Goal: Task Accomplishment & Management: Complete application form

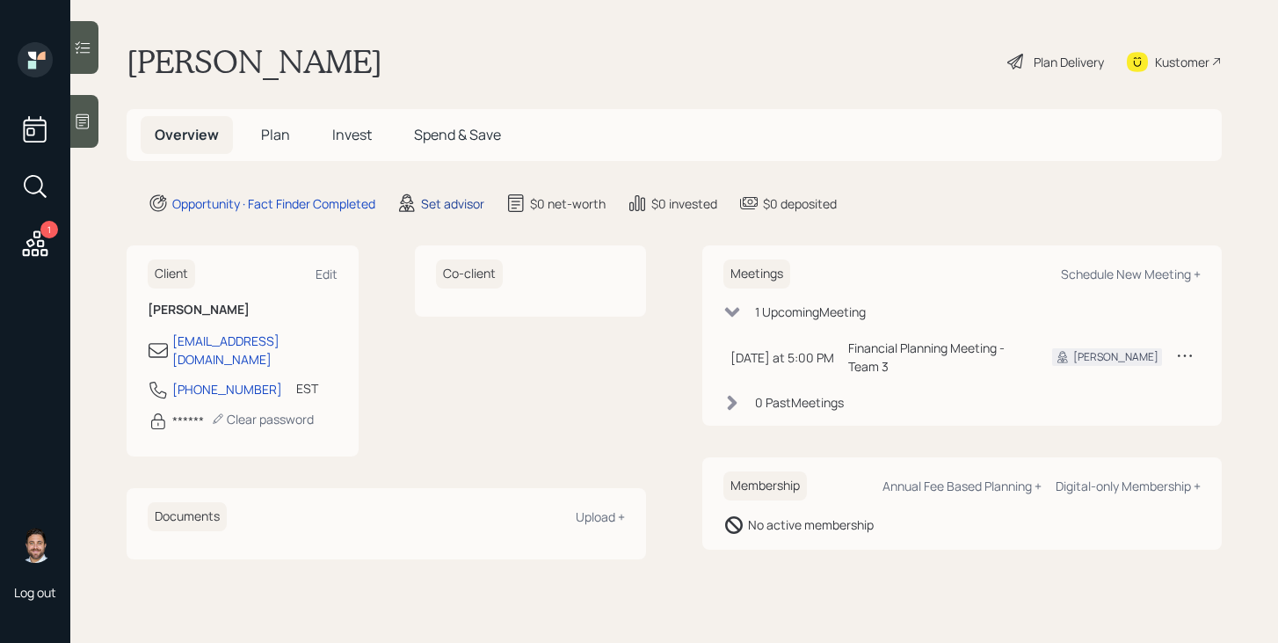
click at [440, 207] on div "Set advisor" at bounding box center [452, 203] width 63 height 18
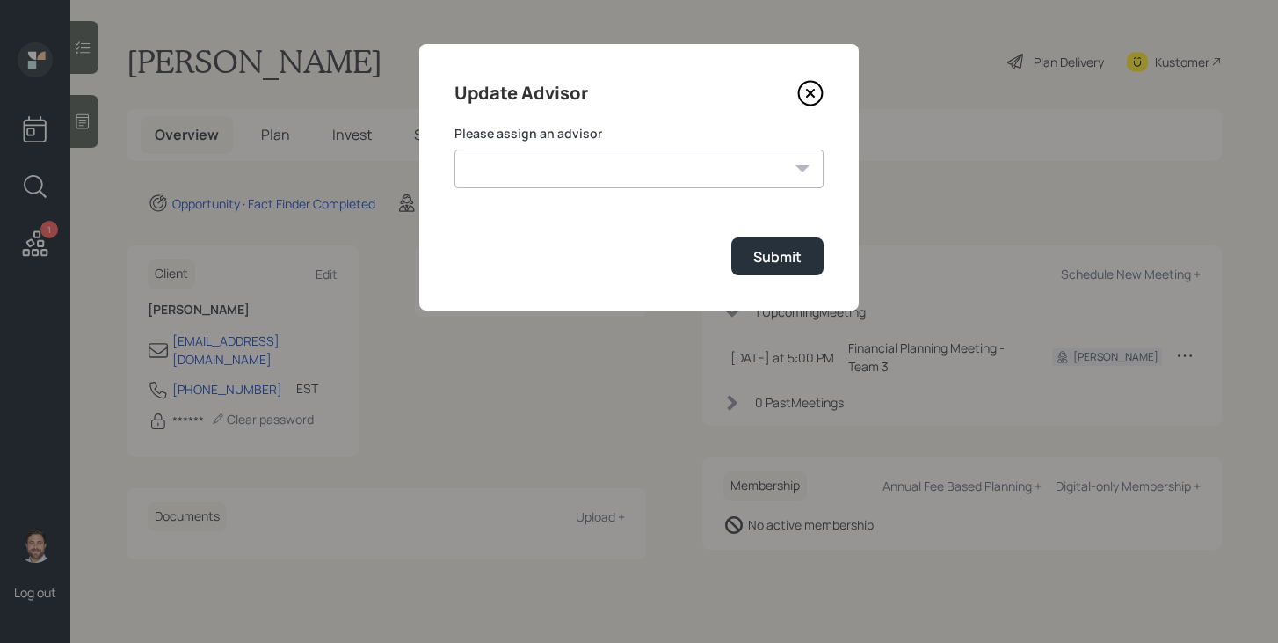
click at [571, 170] on select "[PERSON_NAME] [PERSON_NAME] [PERSON_NAME] [PERSON_NAME] End [PERSON_NAME] [PERS…" at bounding box center [638, 168] width 369 height 39
select select "bffa7908-1b2a-4c79-9bb6-f0ec9aed22d3"
click at [454, 149] on select "[PERSON_NAME] [PERSON_NAME] [PERSON_NAME] [PERSON_NAME] End [PERSON_NAME] [PERS…" at bounding box center [638, 168] width 369 height 39
click at [774, 270] on button "Submit" at bounding box center [777, 256] width 92 height 38
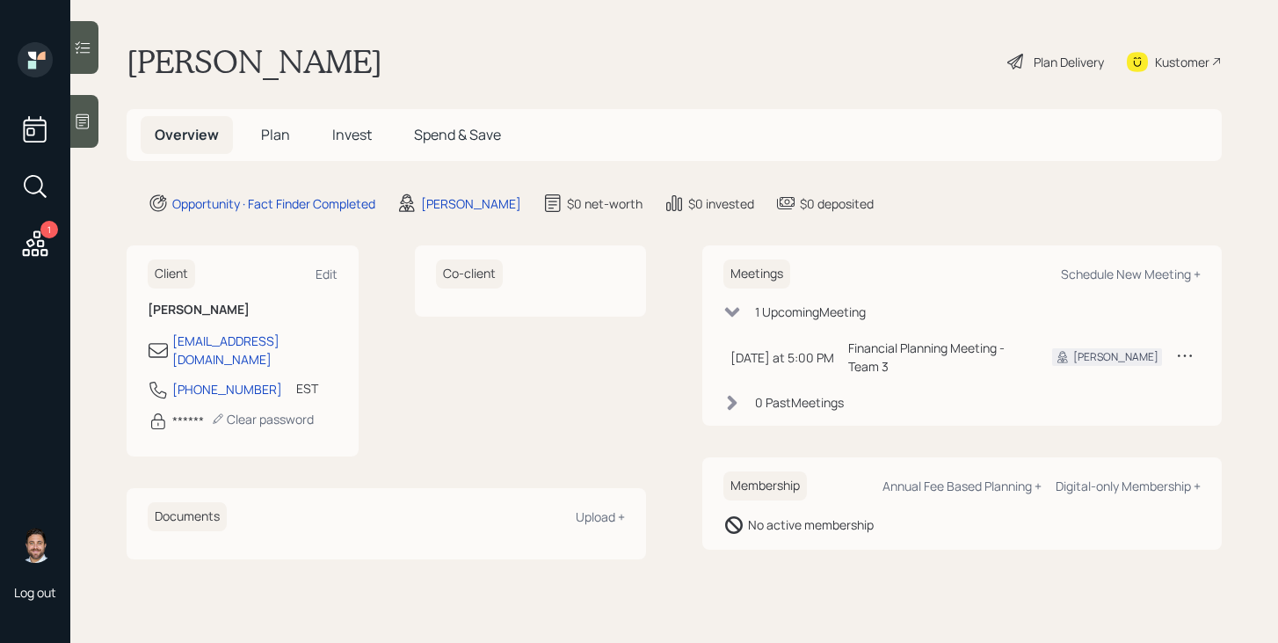
click at [280, 145] on h5 "Plan" at bounding box center [275, 135] width 57 height 38
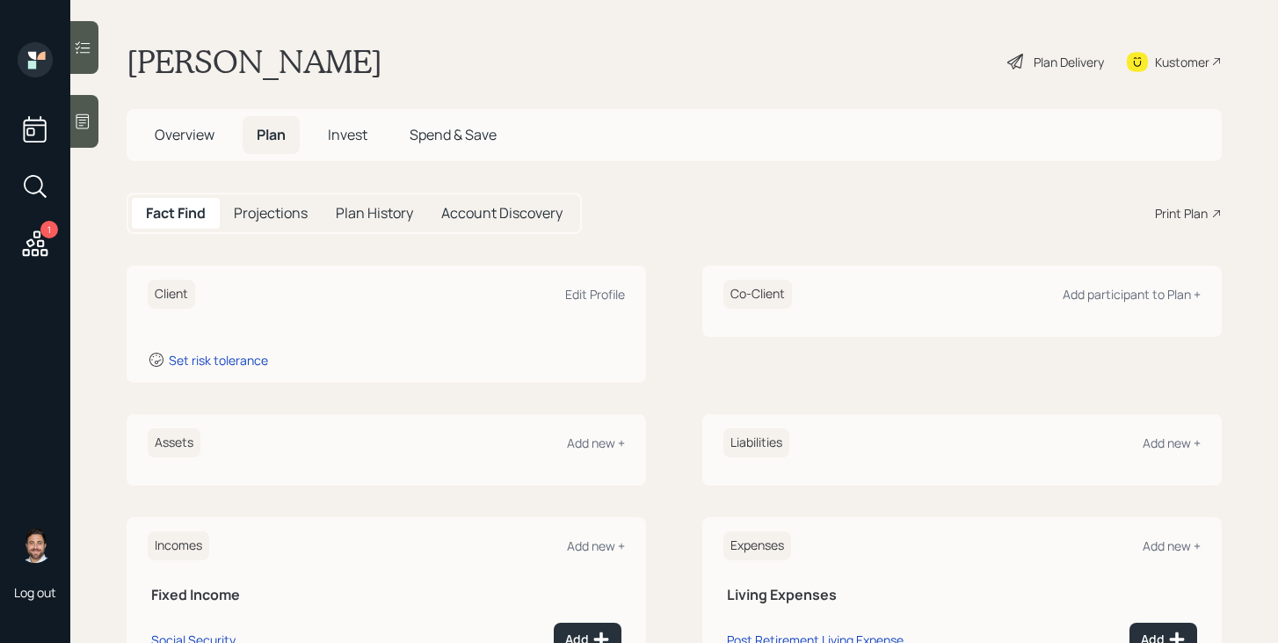
click at [91, 118] on icon at bounding box center [83, 122] width 18 height 18
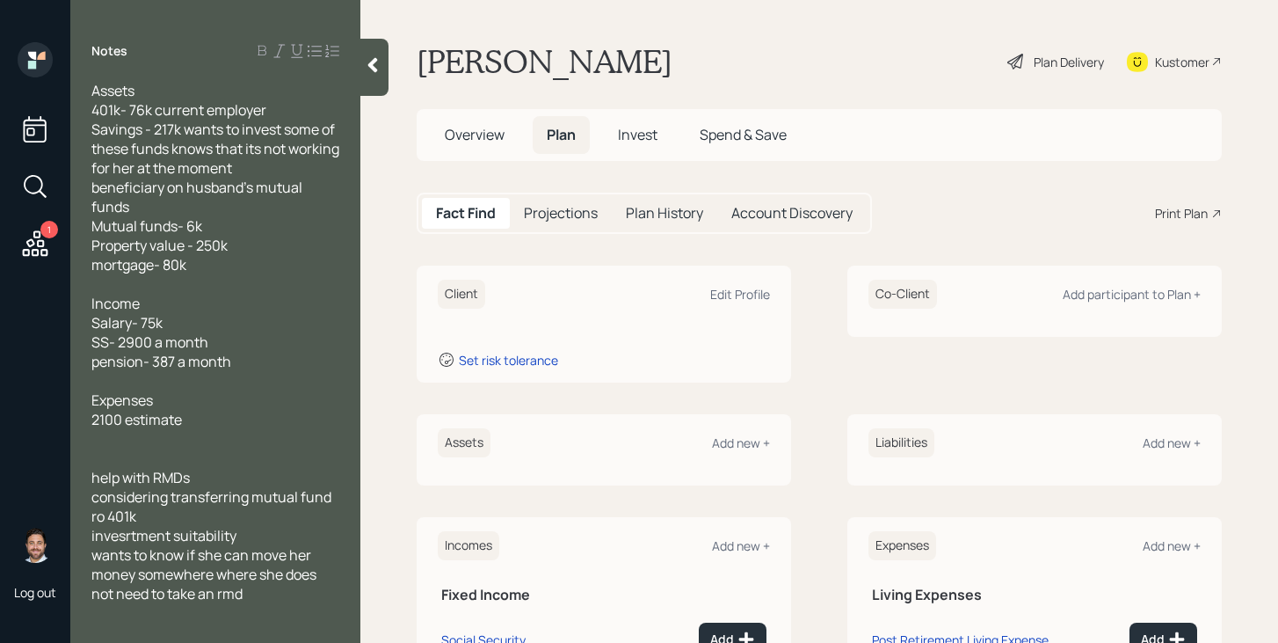
scroll to position [215, 0]
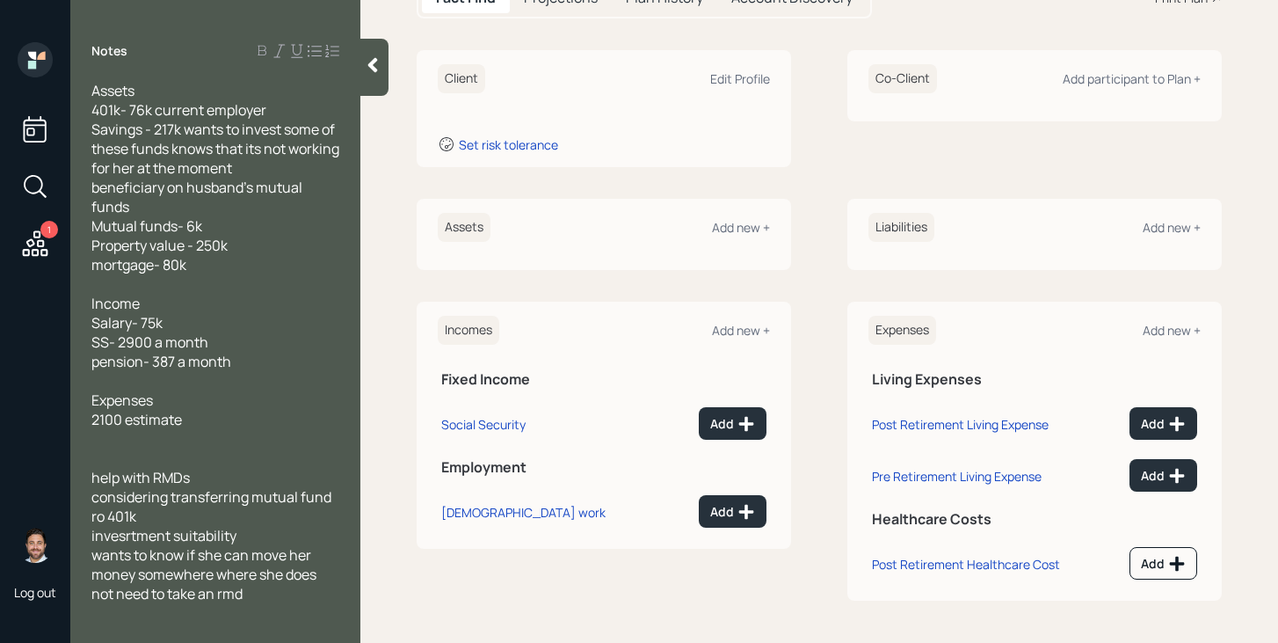
click at [381, 73] on icon at bounding box center [373, 65] width 18 height 18
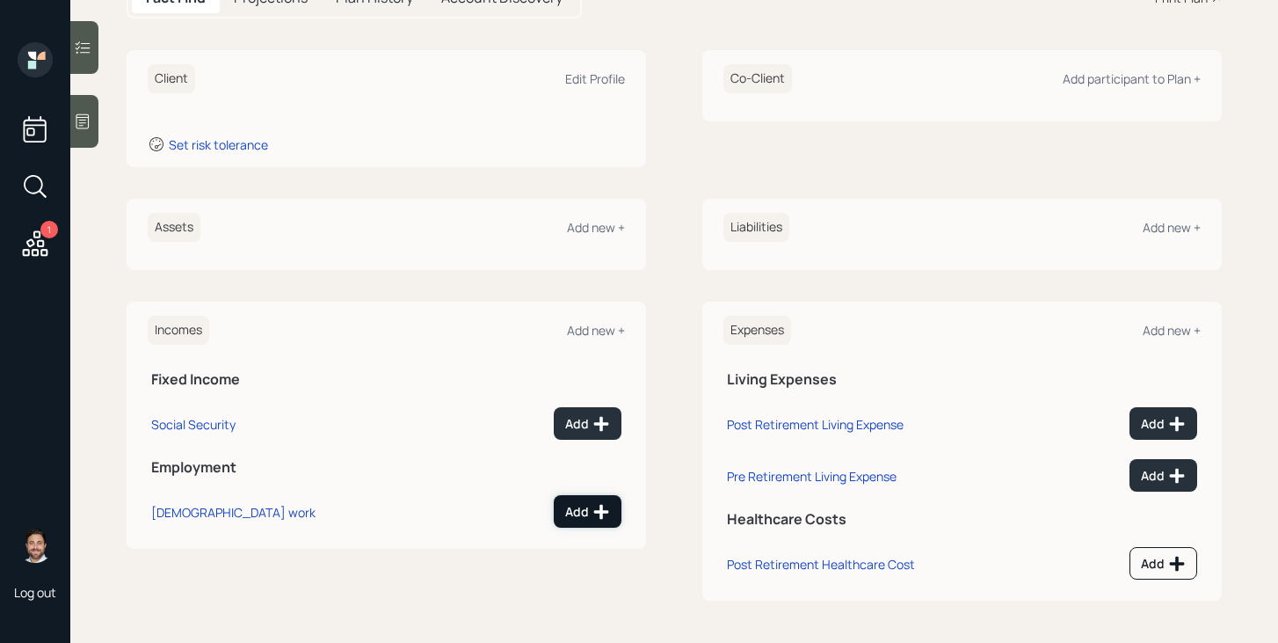
click at [596, 520] on icon at bounding box center [602, 512] width 18 height 18
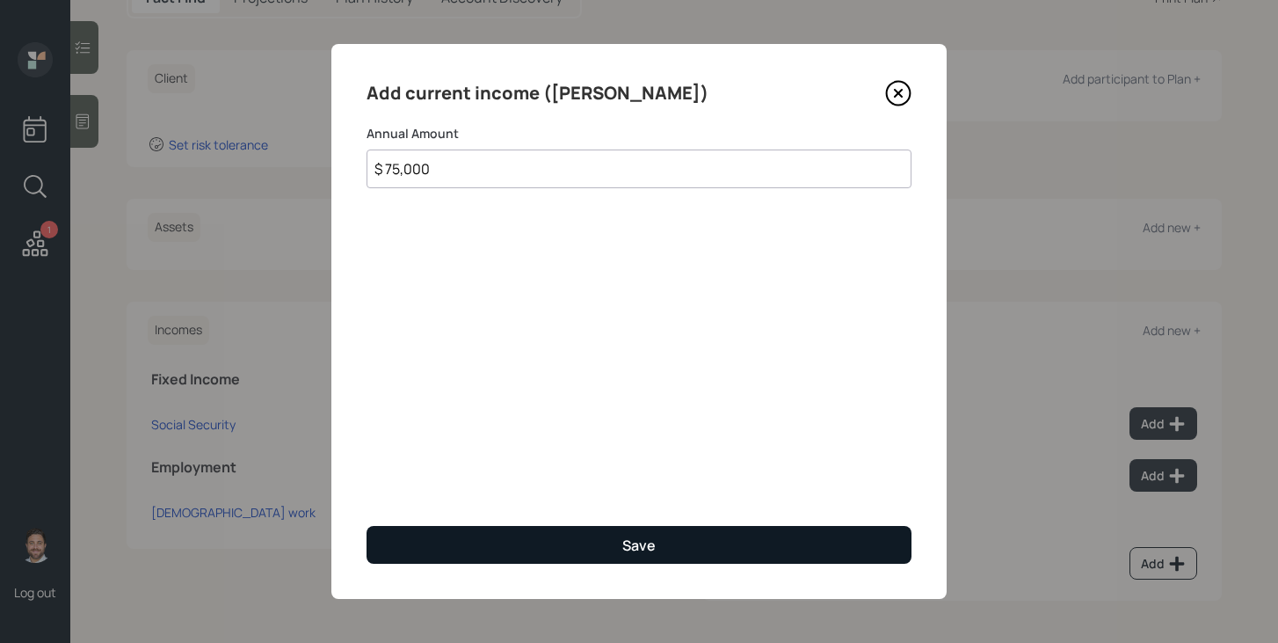
type input "$ 75,000"
click at [584, 543] on button "Save" at bounding box center [639, 545] width 545 height 38
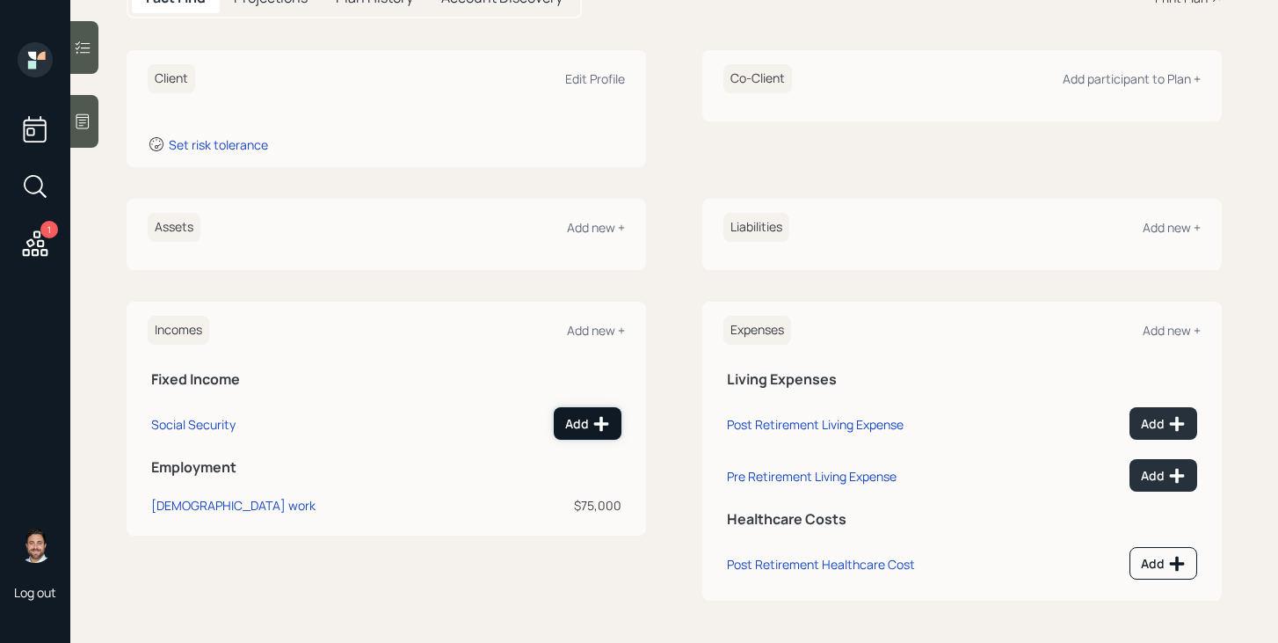
click at [584, 431] on div "Add" at bounding box center [587, 424] width 45 height 18
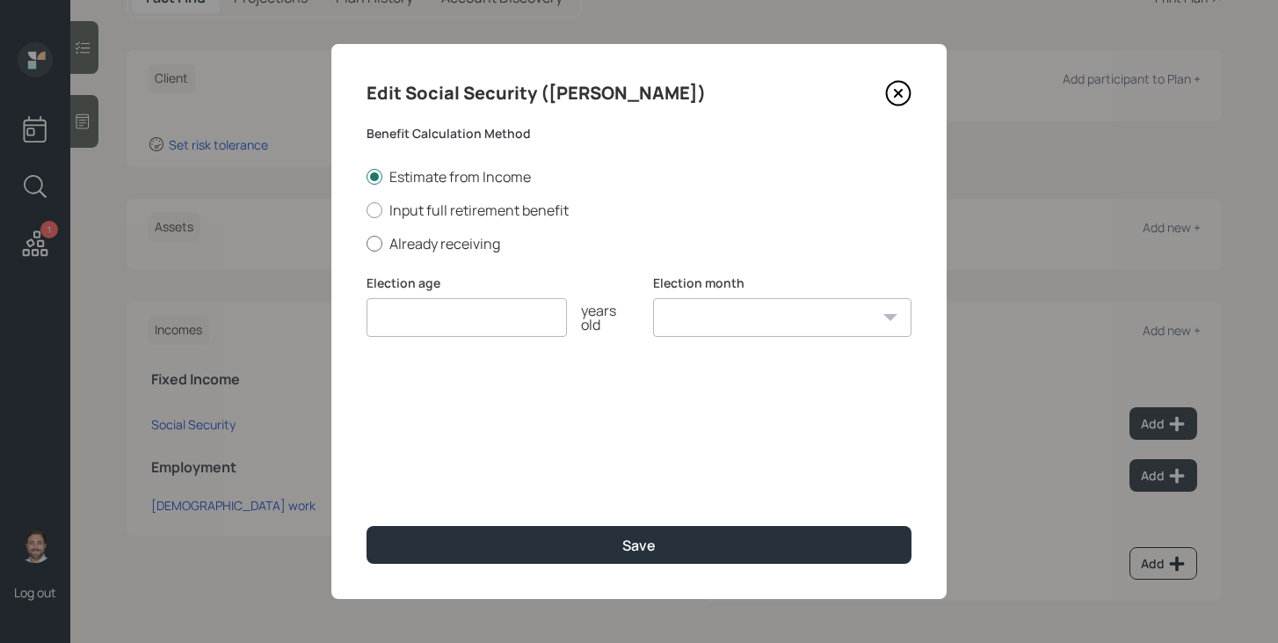
click at [448, 241] on label "Already receiving" at bounding box center [639, 243] width 545 height 19
click at [367, 243] on input "Already receiving" at bounding box center [366, 243] width 1 height 1
radio input "true"
click at [448, 316] on input "number" at bounding box center [467, 317] width 200 height 39
type input "67"
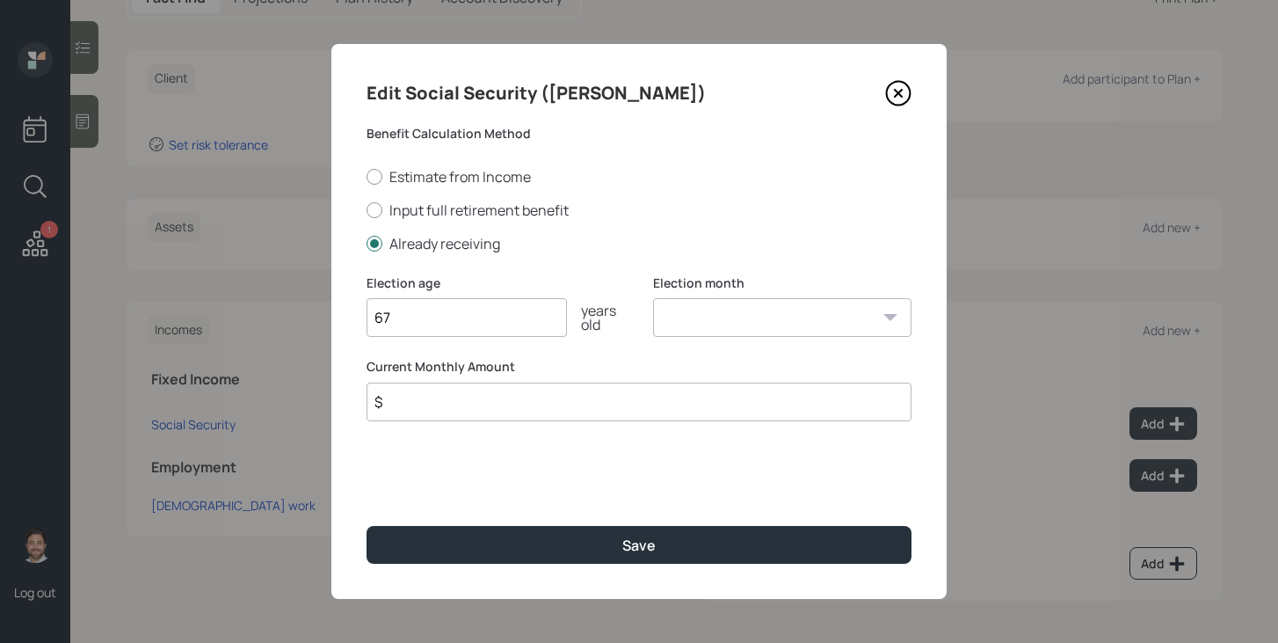
click at [745, 323] on select "January February March April May June July August September October November De…" at bounding box center [782, 317] width 258 height 39
select select "12"
click at [653, 298] on select "January February March April May June July August September October November De…" at bounding box center [782, 317] width 258 height 39
click at [630, 410] on input "$" at bounding box center [639, 401] width 545 height 39
type input "$ 2,900"
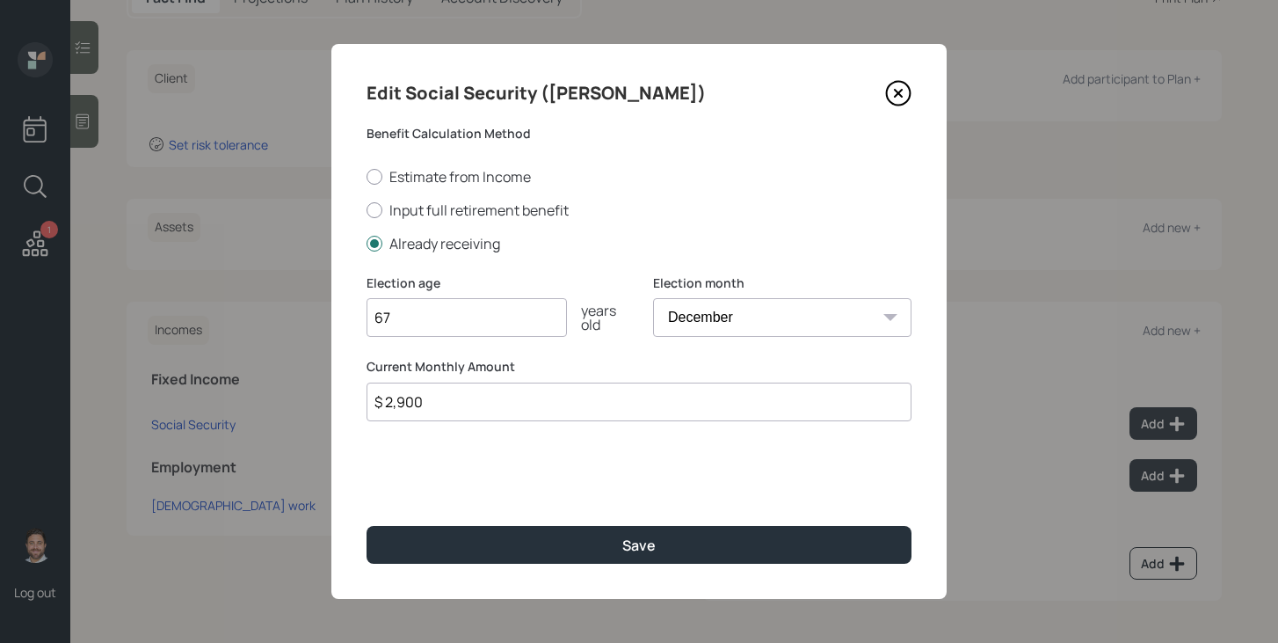
drag, startPoint x: 536, startPoint y: 331, endPoint x: 325, endPoint y: 318, distance: 211.3
click at [325, 318] on div "Edit Social Security ([PERSON_NAME]) Benefit Calculation Method Estimate from I…" at bounding box center [639, 321] width 1278 height 643
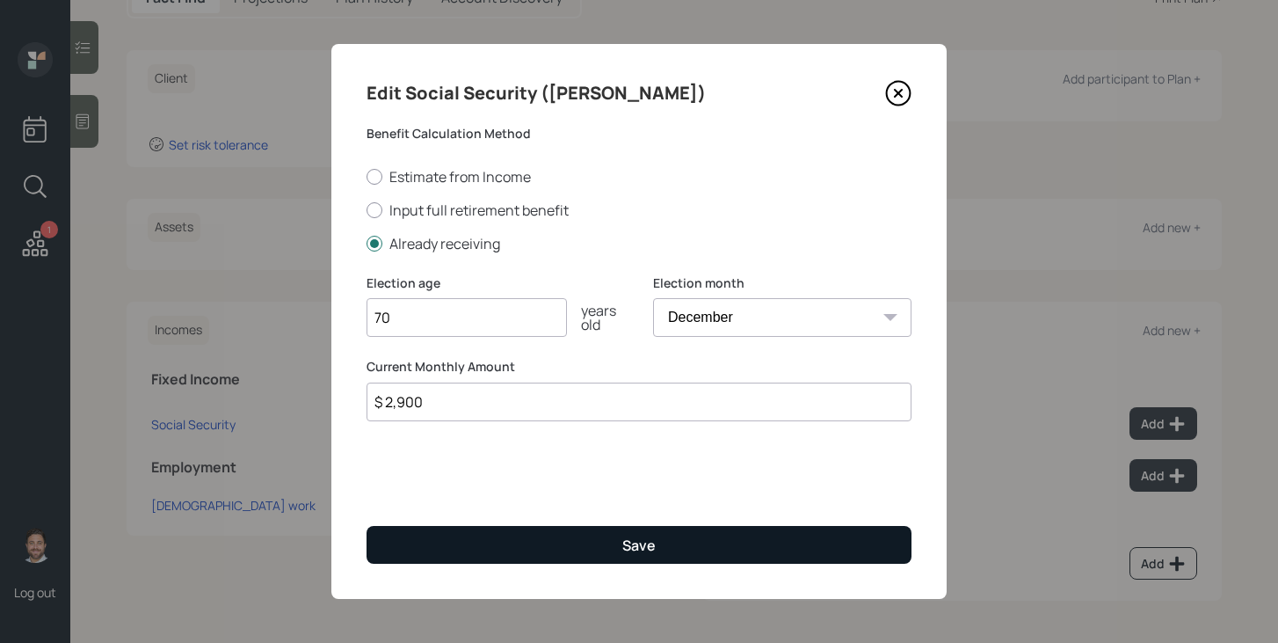
type input "70"
click at [523, 547] on button "Save" at bounding box center [639, 545] width 545 height 38
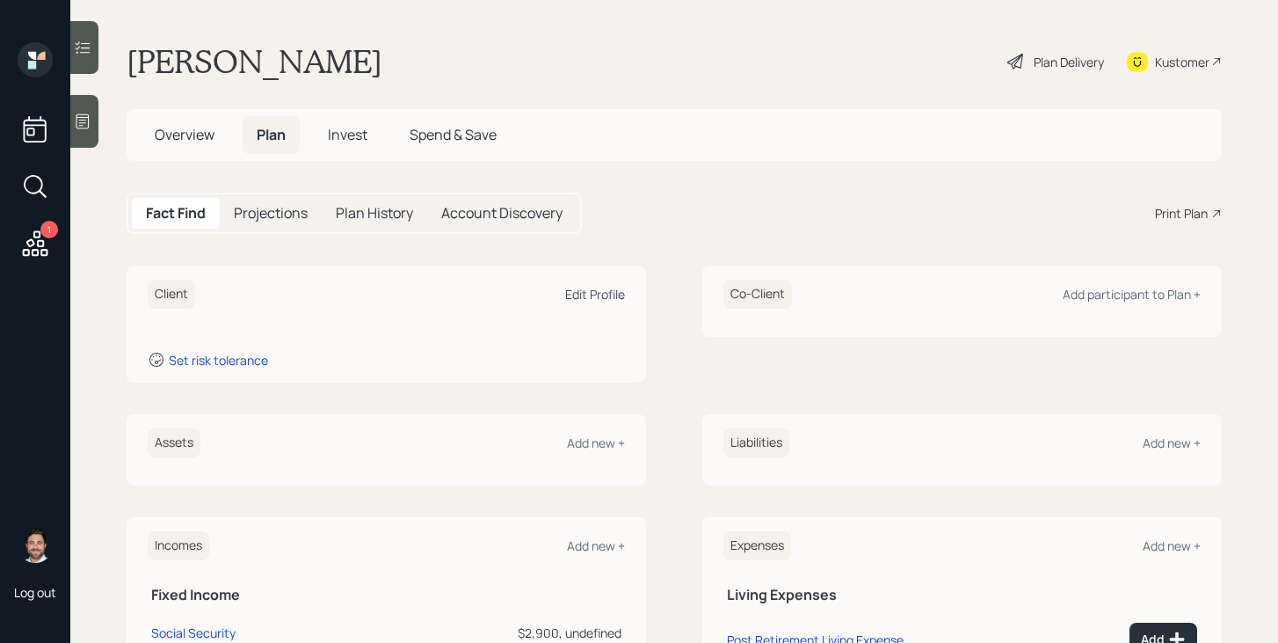
click at [605, 291] on div "Edit Profile" at bounding box center [595, 294] width 60 height 17
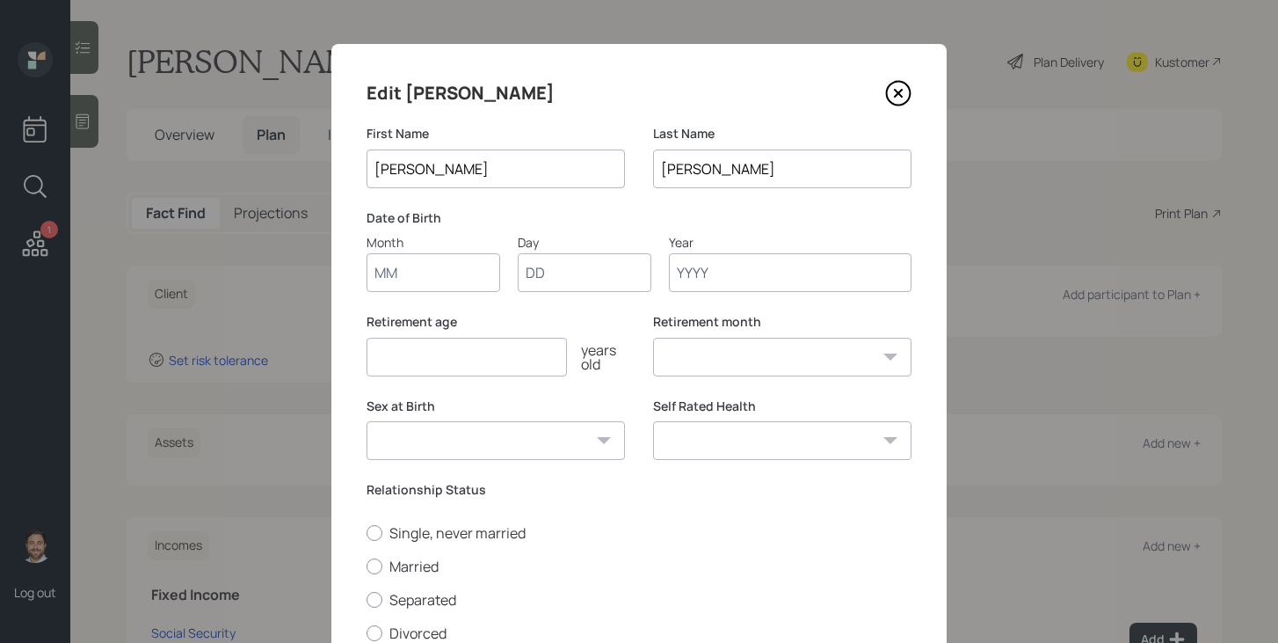
click at [489, 281] on input "Month" at bounding box center [434, 272] width 134 height 39
type input "01"
type input "19"
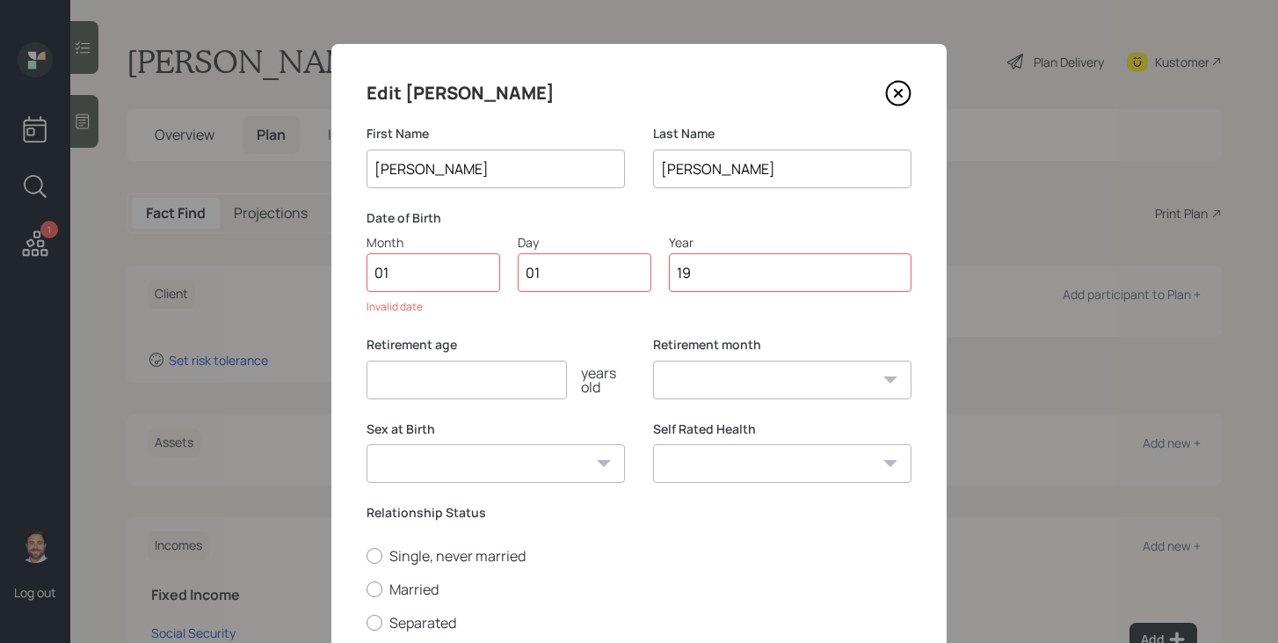
click at [410, 277] on input "01" at bounding box center [434, 272] width 134 height 39
type input "0"
type input "11"
click at [772, 277] on input "19" at bounding box center [790, 272] width 243 height 39
type input "1952"
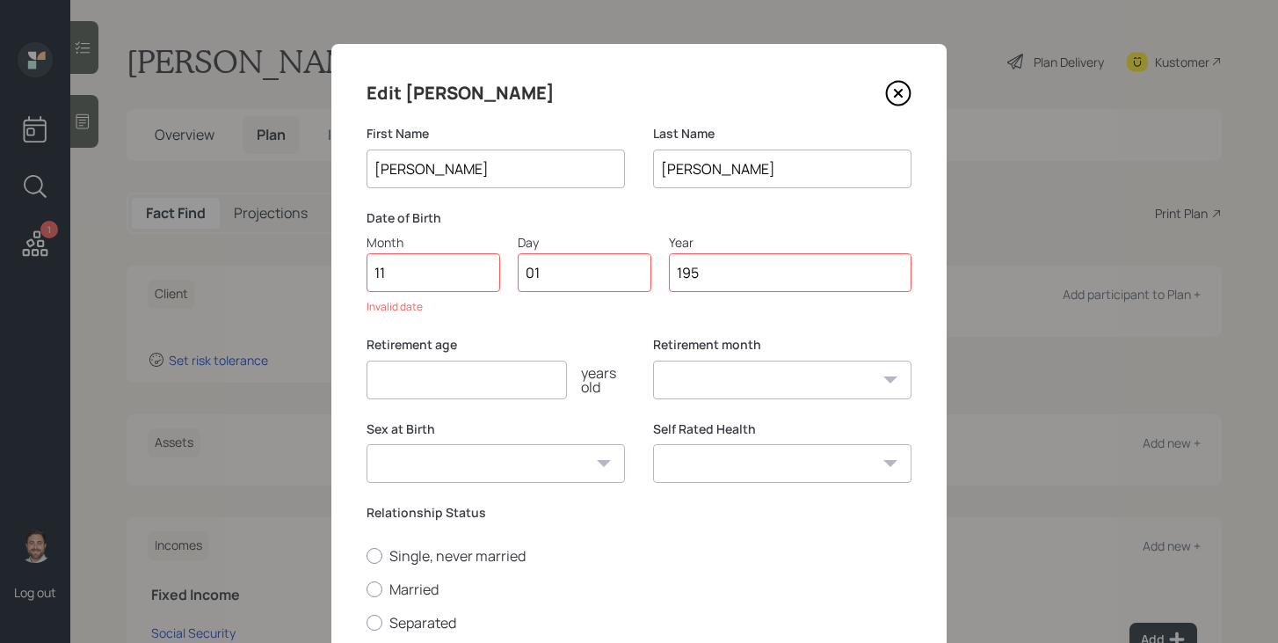
select select "11"
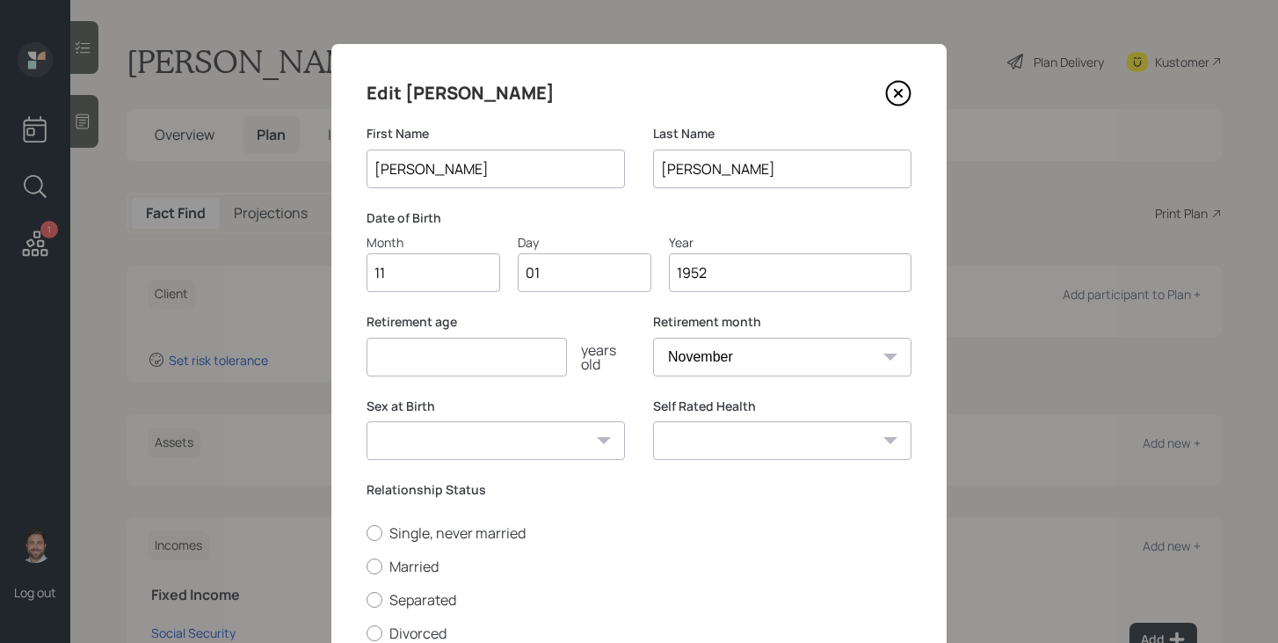
type input "1952"
click at [500, 360] on input "number" at bounding box center [467, 357] width 200 height 39
type input "75"
click at [578, 450] on select "[DEMOGRAPHIC_DATA] [DEMOGRAPHIC_DATA] Other / Prefer not to say" at bounding box center [496, 440] width 258 height 39
select select "[DEMOGRAPHIC_DATA]"
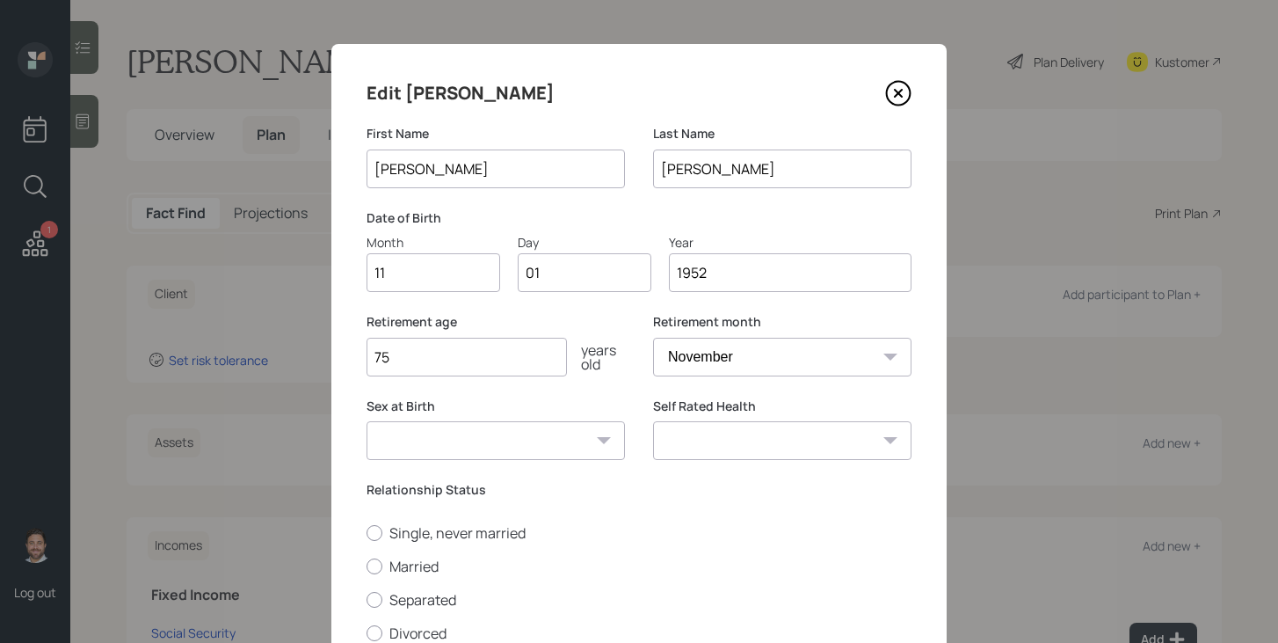
click at [367, 421] on select "[DEMOGRAPHIC_DATA] [DEMOGRAPHIC_DATA] Other / Prefer not to say" at bounding box center [496, 440] width 258 height 39
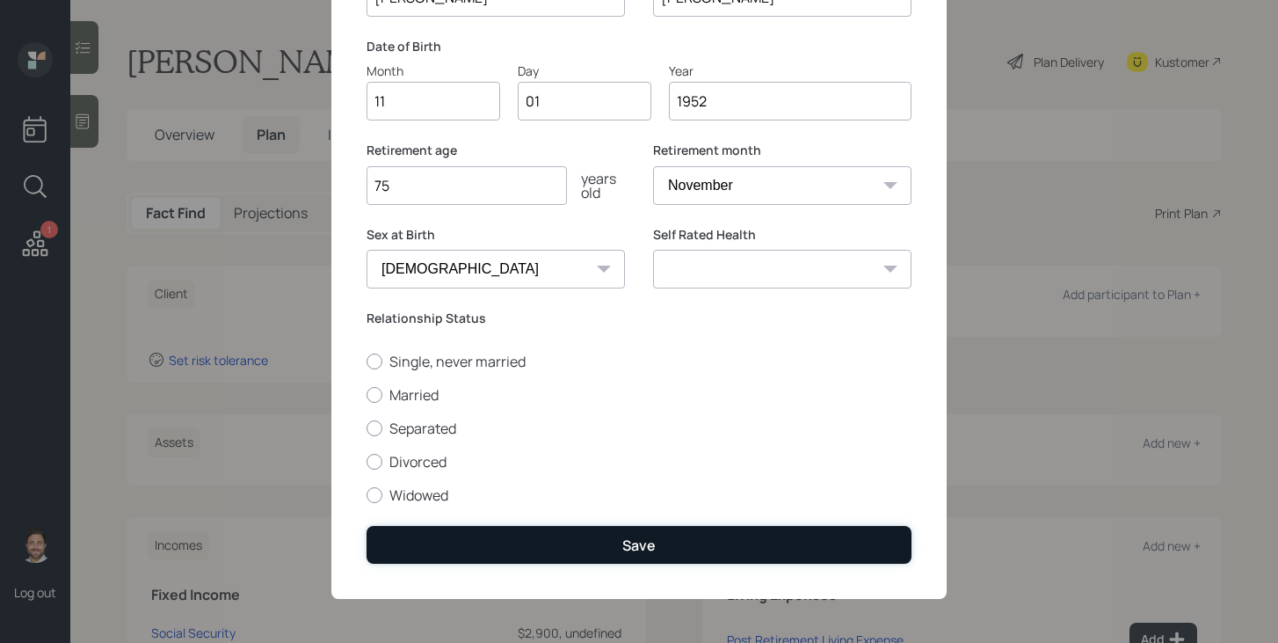
click at [557, 536] on button "Save" at bounding box center [639, 545] width 545 height 38
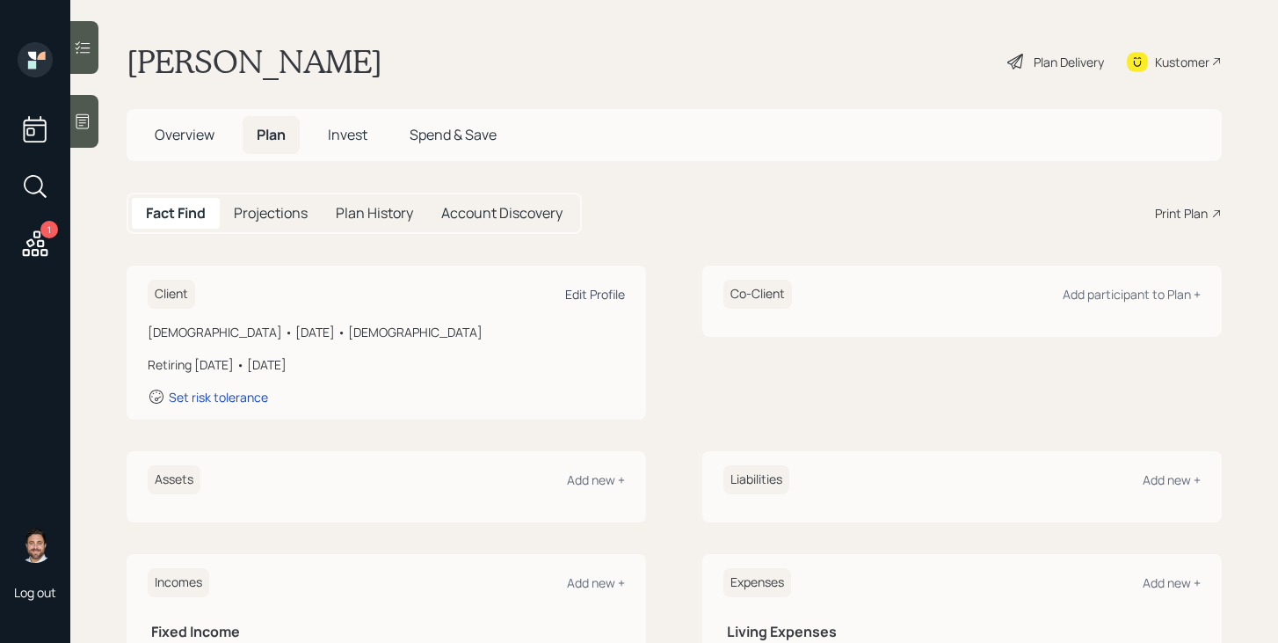
click at [599, 294] on div "Edit Profile" at bounding box center [595, 294] width 60 height 17
select select "11"
select select "[DEMOGRAPHIC_DATA]"
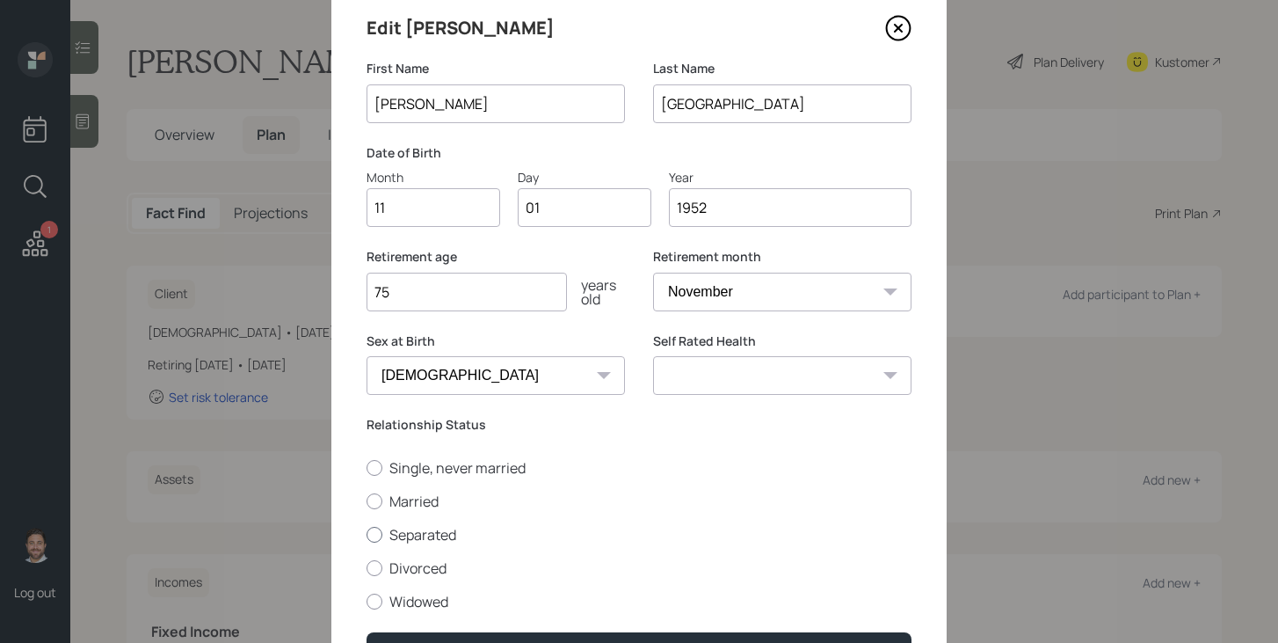
scroll to position [64, 0]
click at [411, 603] on label "Widowed" at bounding box center [639, 602] width 545 height 19
click at [367, 602] on input "Widowed" at bounding box center [366, 601] width 1 height 1
radio input "true"
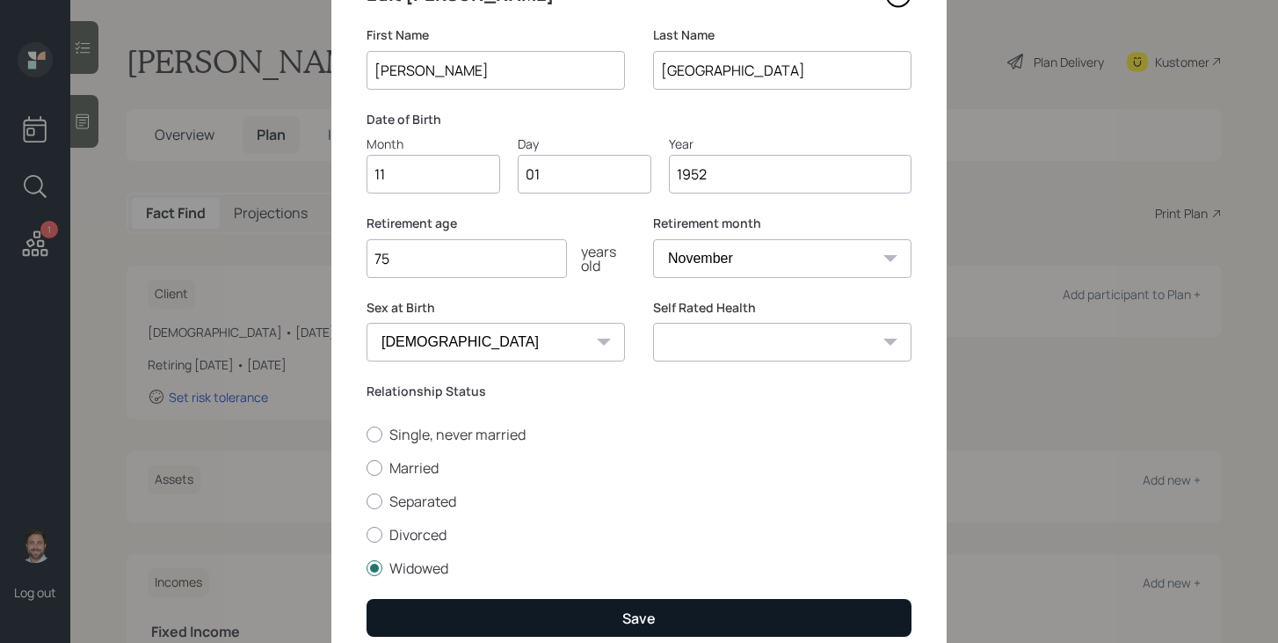
scroll to position [99, 0]
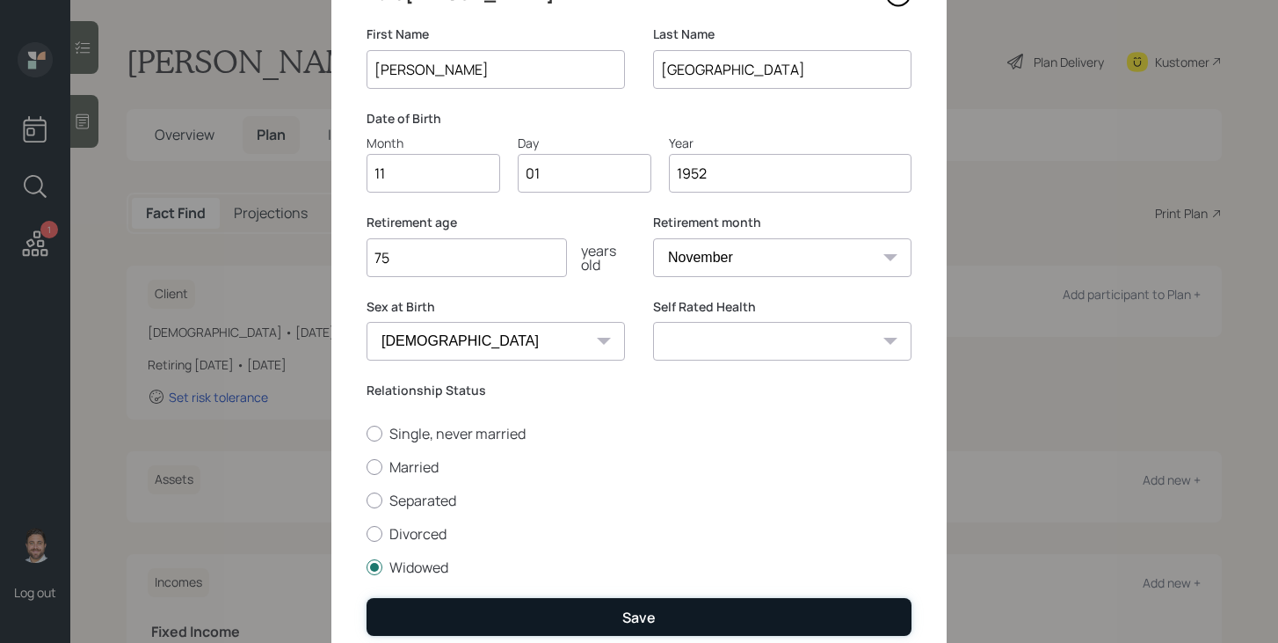
click at [443, 609] on button "Save" at bounding box center [639, 617] width 545 height 38
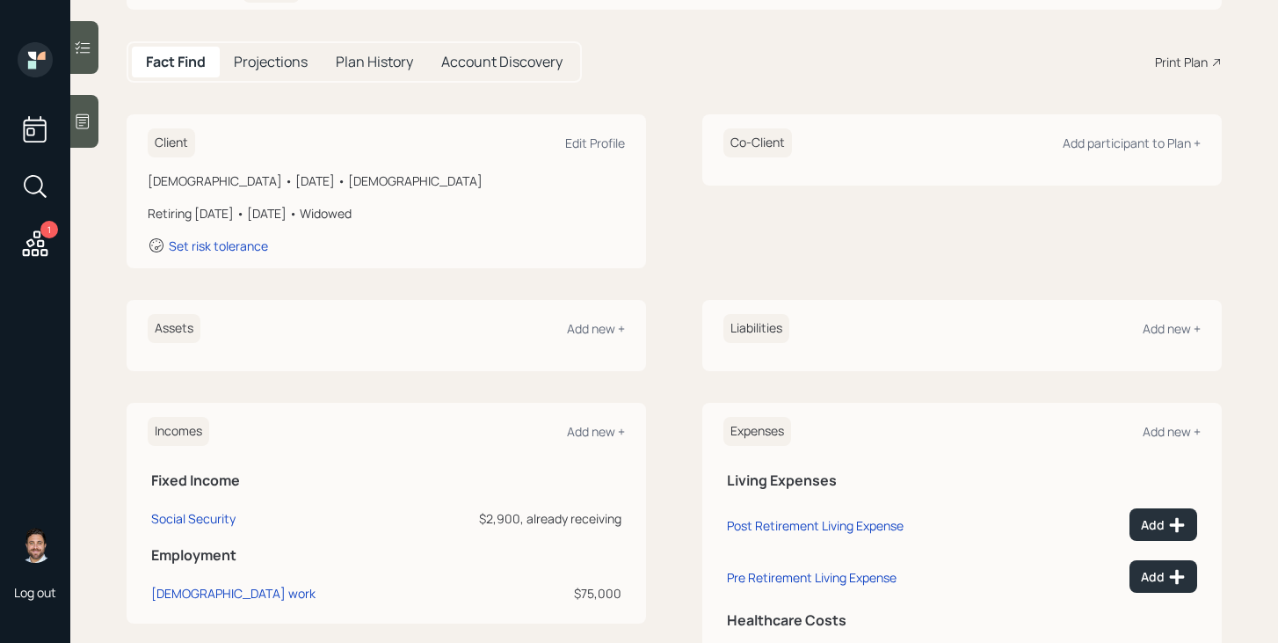
scroll to position [219, 0]
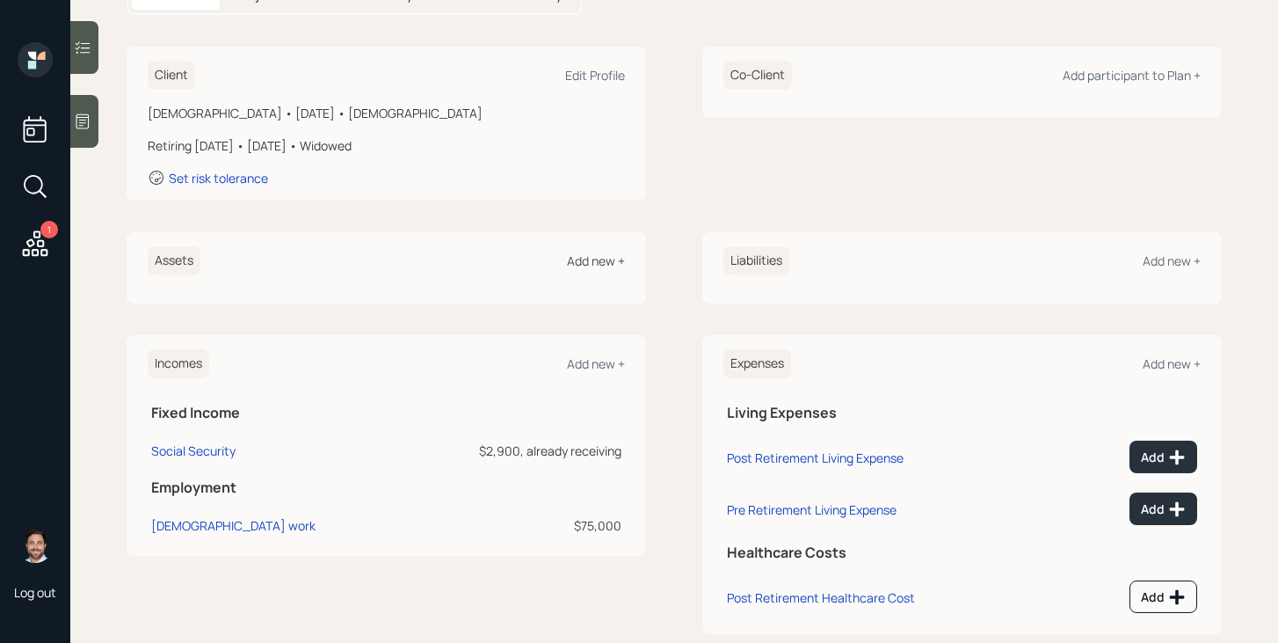
click at [616, 259] on div "Add new +" at bounding box center [596, 260] width 58 height 17
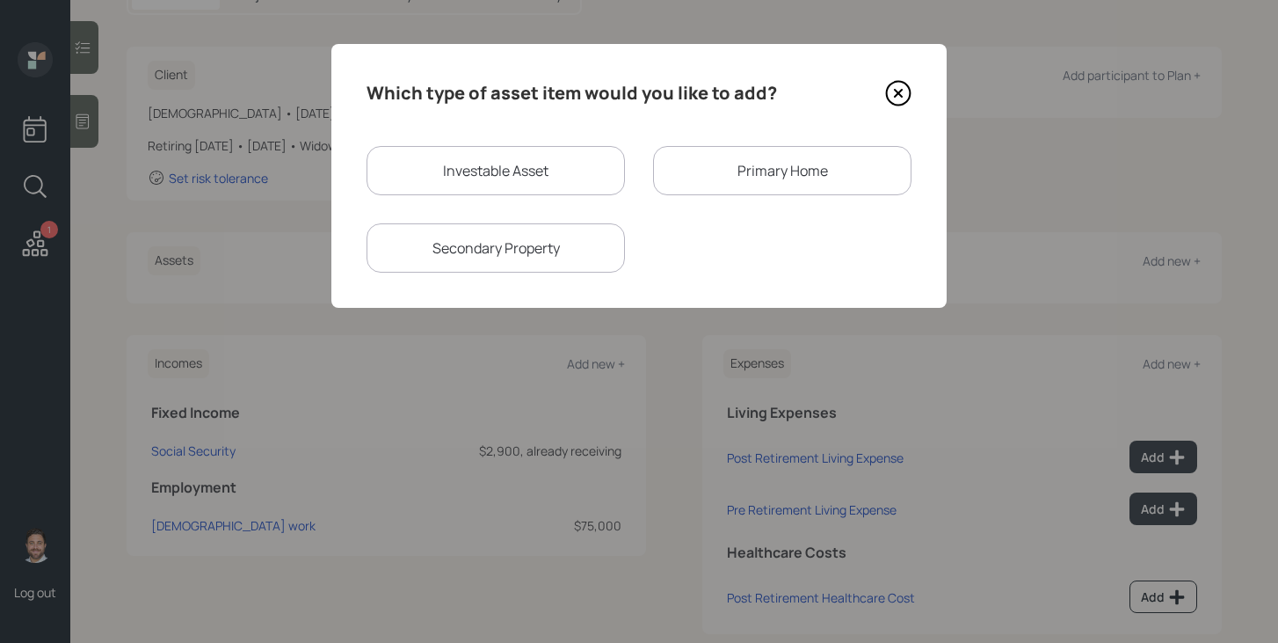
click at [461, 188] on div "Investable Asset" at bounding box center [496, 170] width 258 height 49
select select "taxable"
select select "balanced"
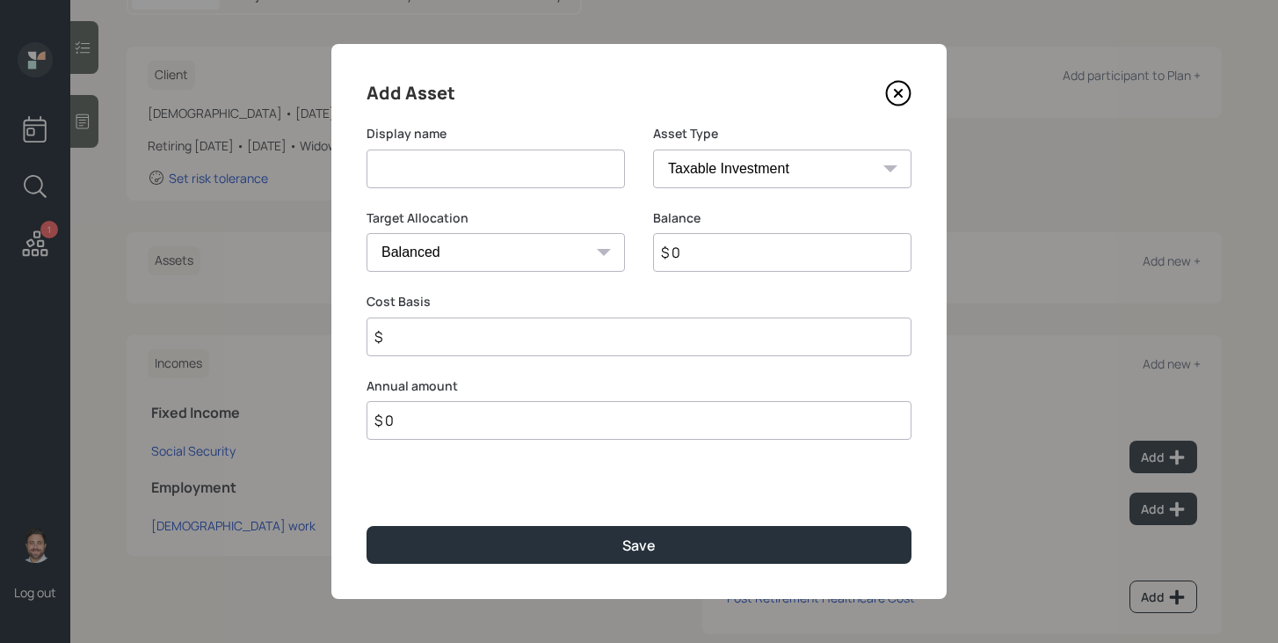
click at [469, 177] on input at bounding box center [496, 168] width 258 height 39
type input "Current 401k"
click at [714, 178] on select "SEP [PERSON_NAME] IRA 401(k) [PERSON_NAME] 401(k) 403(b) [PERSON_NAME] 403(b) 4…" at bounding box center [782, 168] width 258 height 39
select select "company_sponsored"
click at [653, 149] on select "SEP [PERSON_NAME] IRA 401(k) [PERSON_NAME] 401(k) 403(b) [PERSON_NAME] 403(b) 4…" at bounding box center [782, 168] width 258 height 39
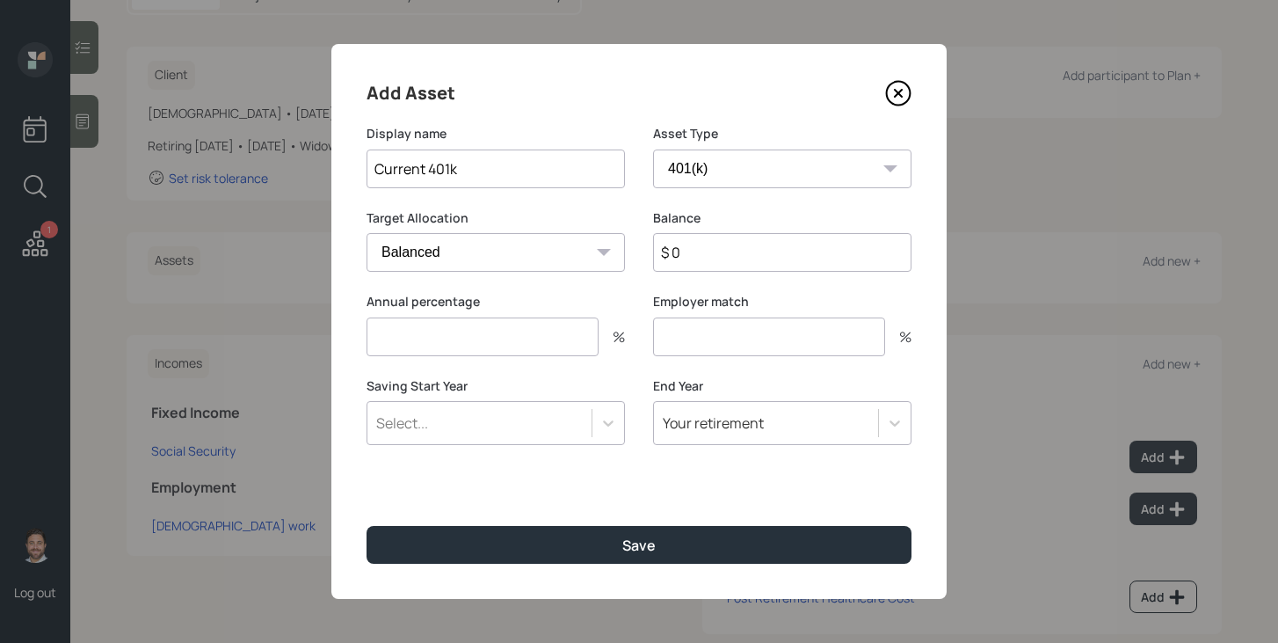
click at [728, 260] on input "$ 0" at bounding box center [782, 252] width 258 height 39
type input "$ 76,000"
click at [574, 340] on input "number" at bounding box center [483, 336] width 232 height 39
type input "0"
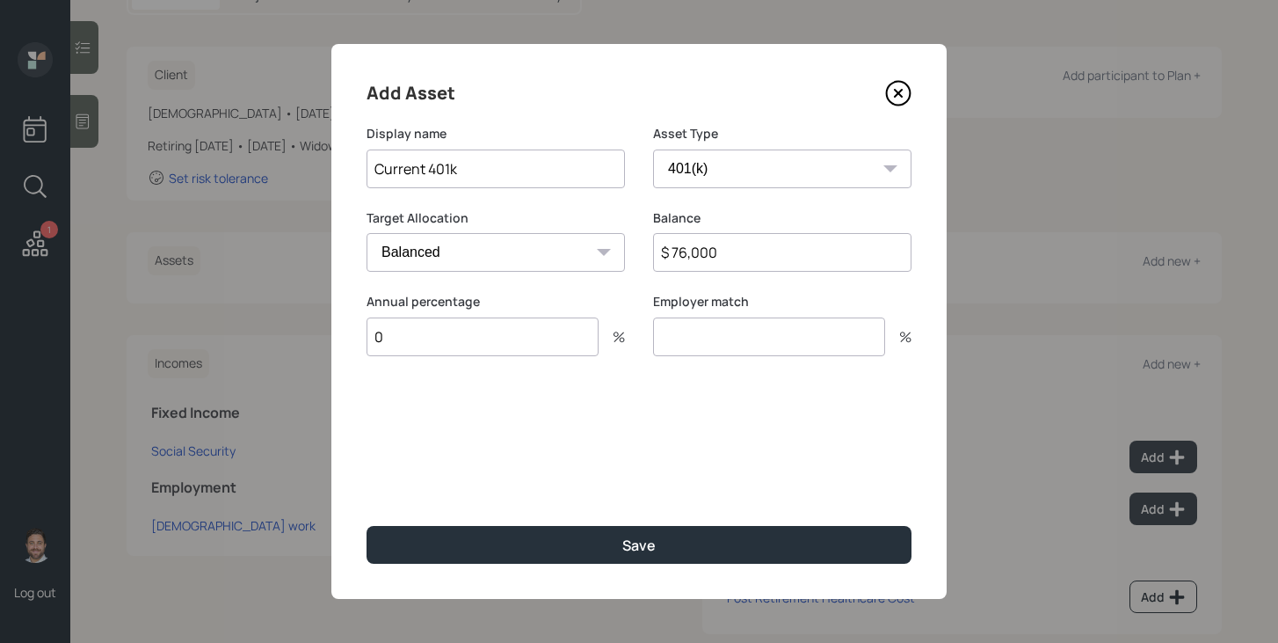
click at [708, 345] on input "number" at bounding box center [769, 336] width 232 height 39
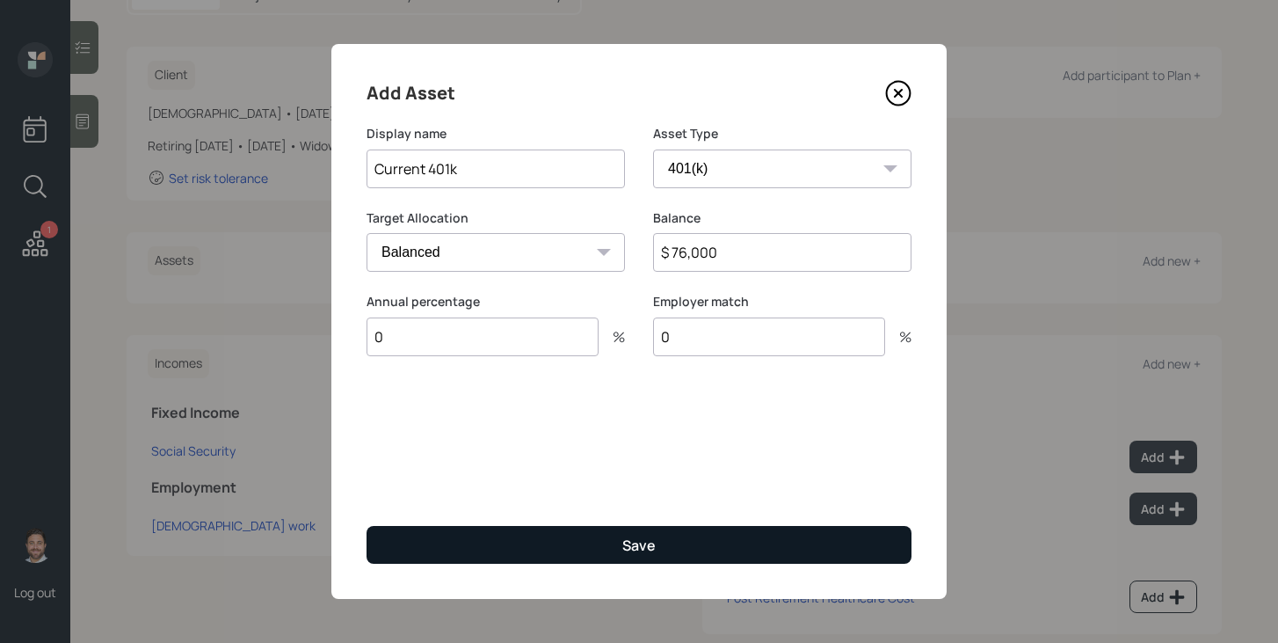
type input "0"
click at [624, 535] on div "Save" at bounding box center [638, 544] width 33 height 19
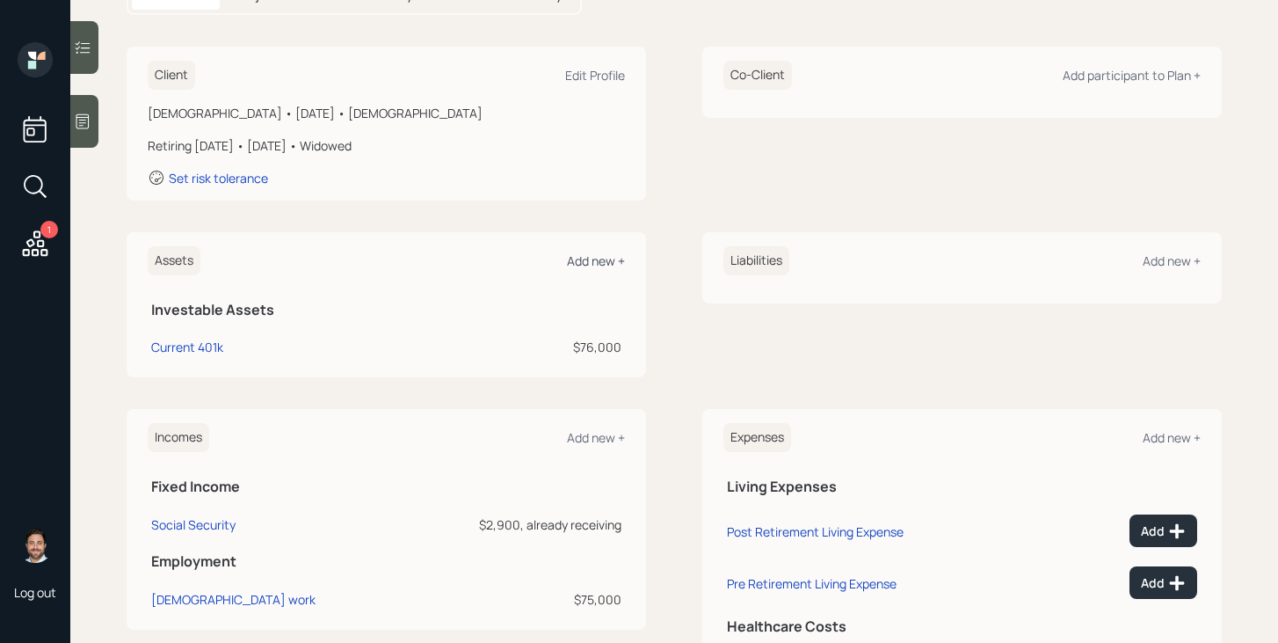
click at [594, 263] on div "Add new +" at bounding box center [596, 260] width 58 height 17
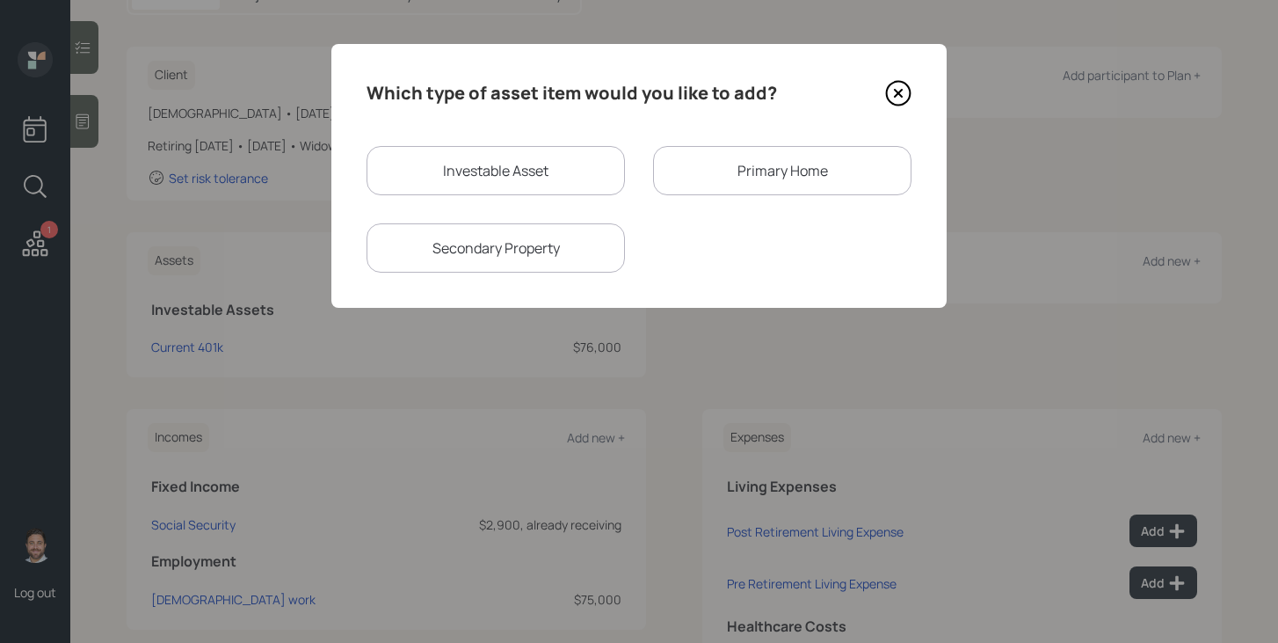
click at [530, 190] on div "Investable Asset" at bounding box center [496, 170] width 258 height 49
select select "taxable"
select select "balanced"
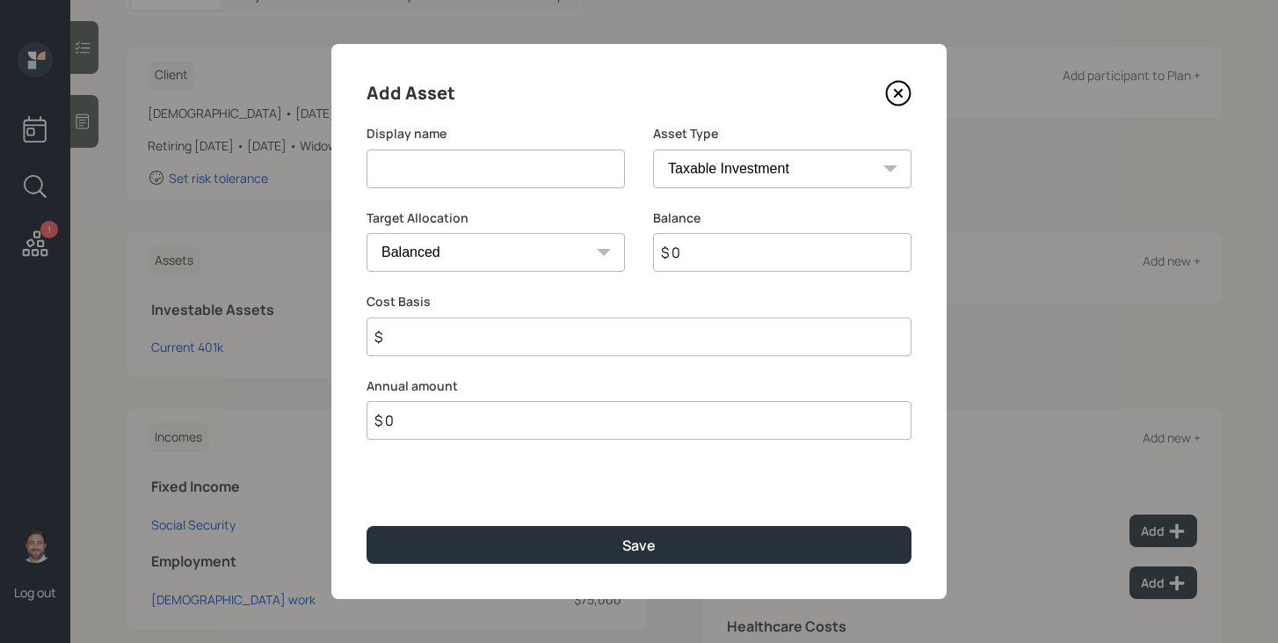
click at [531, 171] on input at bounding box center [496, 168] width 258 height 39
type input "Savings"
click at [747, 160] on select "SEP [PERSON_NAME] IRA 401(k) [PERSON_NAME] 401(k) 403(b) [PERSON_NAME] 403(b) 4…" at bounding box center [782, 168] width 258 height 39
select select "cash"
click at [653, 149] on select "SEP [PERSON_NAME] IRA 401(k) [PERSON_NAME] 401(k) 403(b) [PERSON_NAME] 403(b) 4…" at bounding box center [782, 168] width 258 height 39
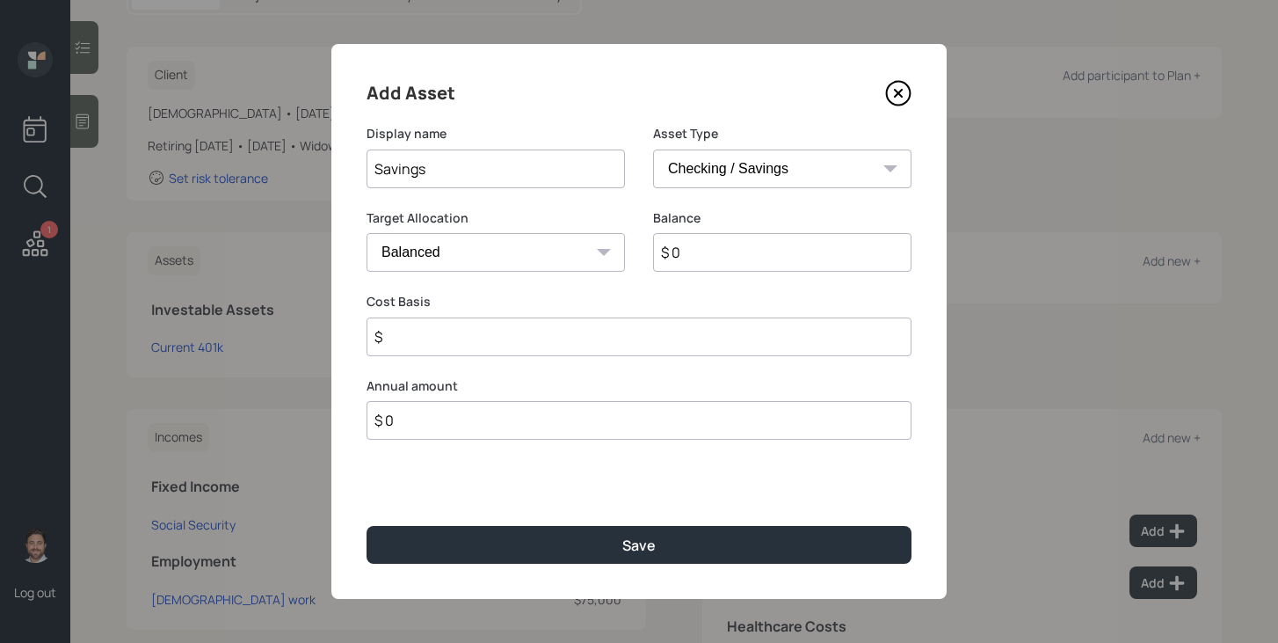
type input "$"
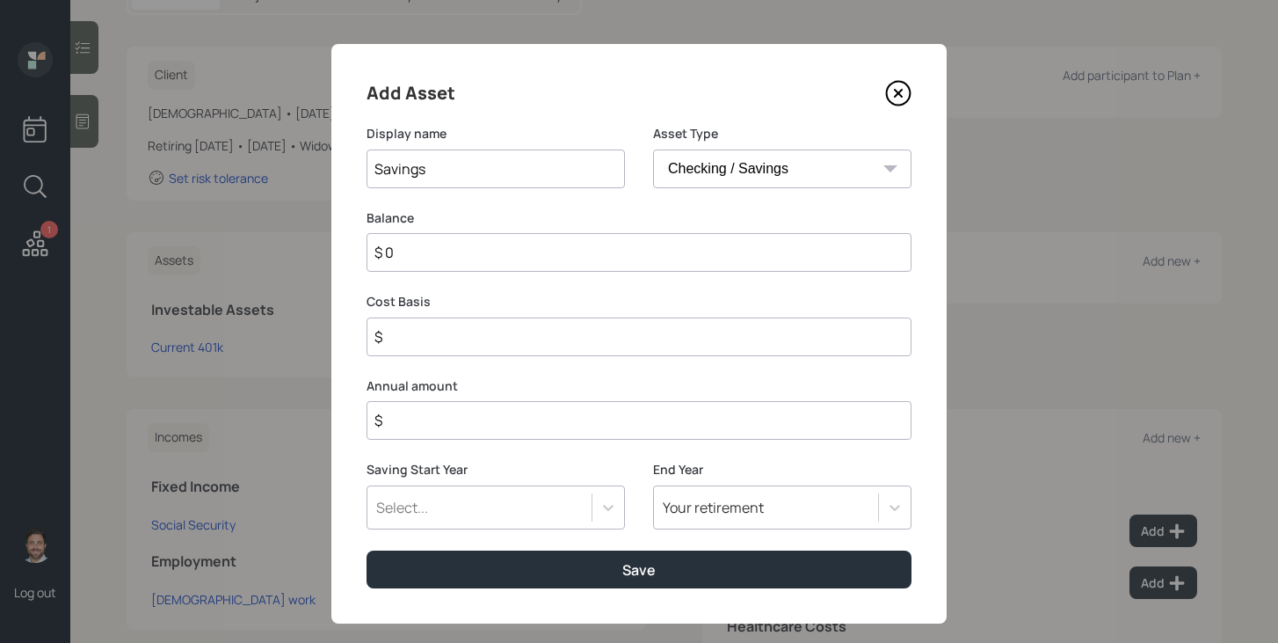
click at [574, 252] on input "$ 0" at bounding box center [639, 252] width 545 height 39
type input "$ 2"
type input "$ 21"
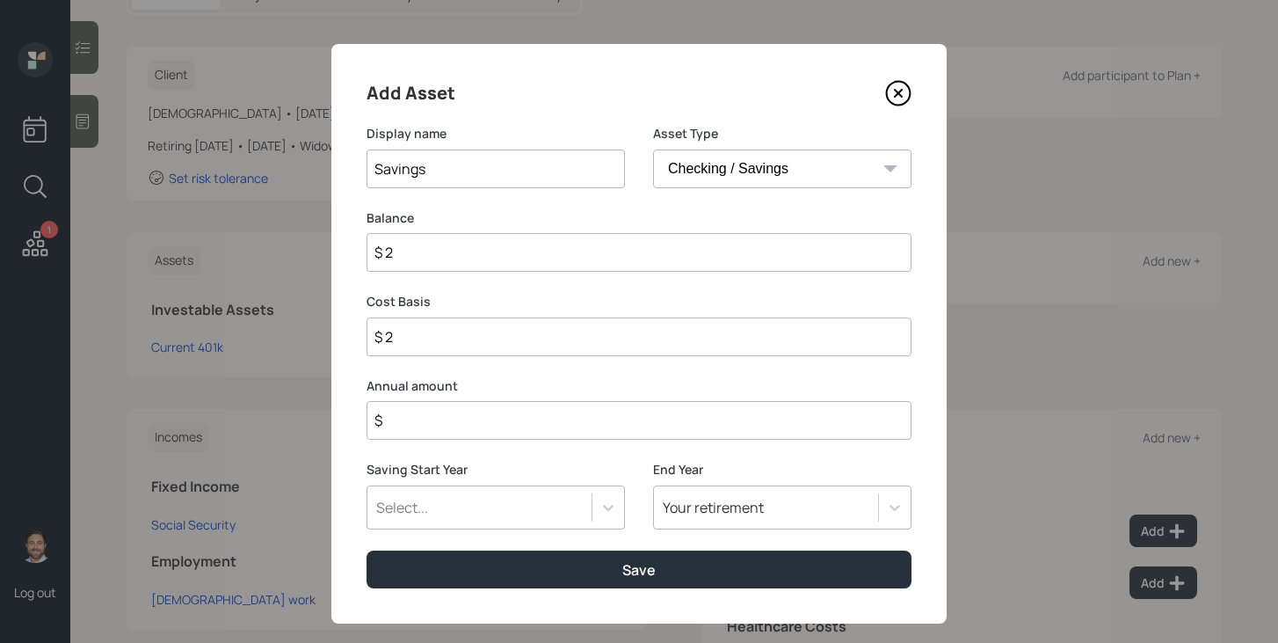
type input "$ 21"
type input "$ 217"
type input "$ 2,170"
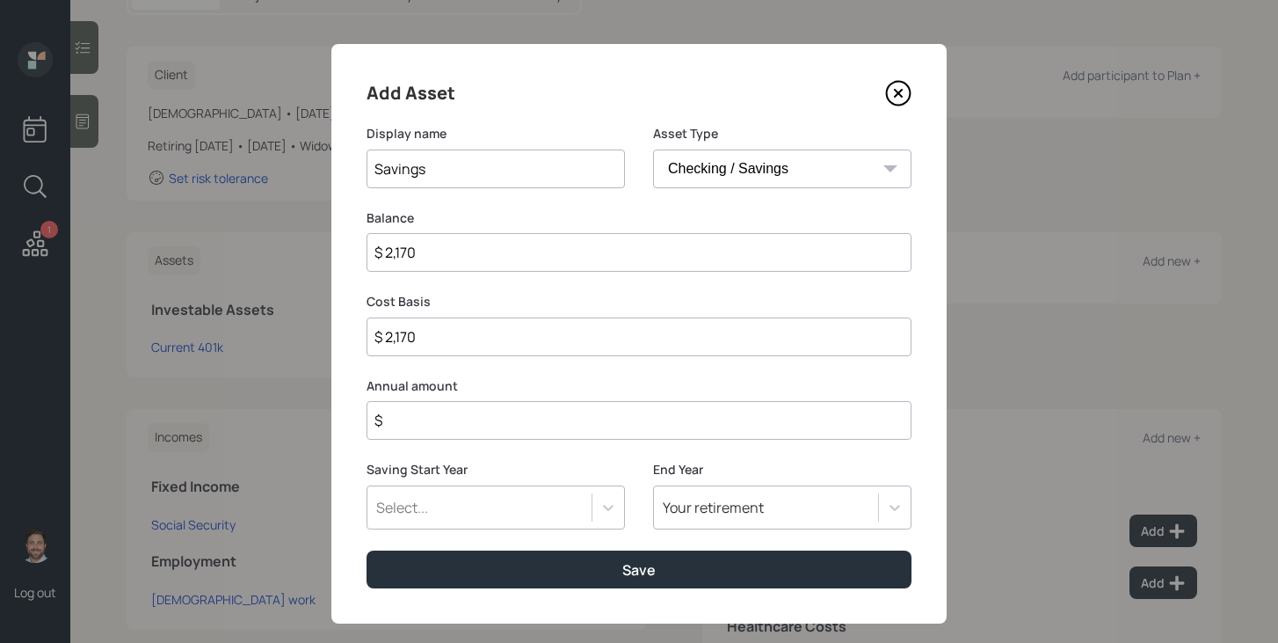
type input "$ 21,700"
type input "$ 217,000"
click at [585, 427] on input "$" at bounding box center [639, 420] width 545 height 39
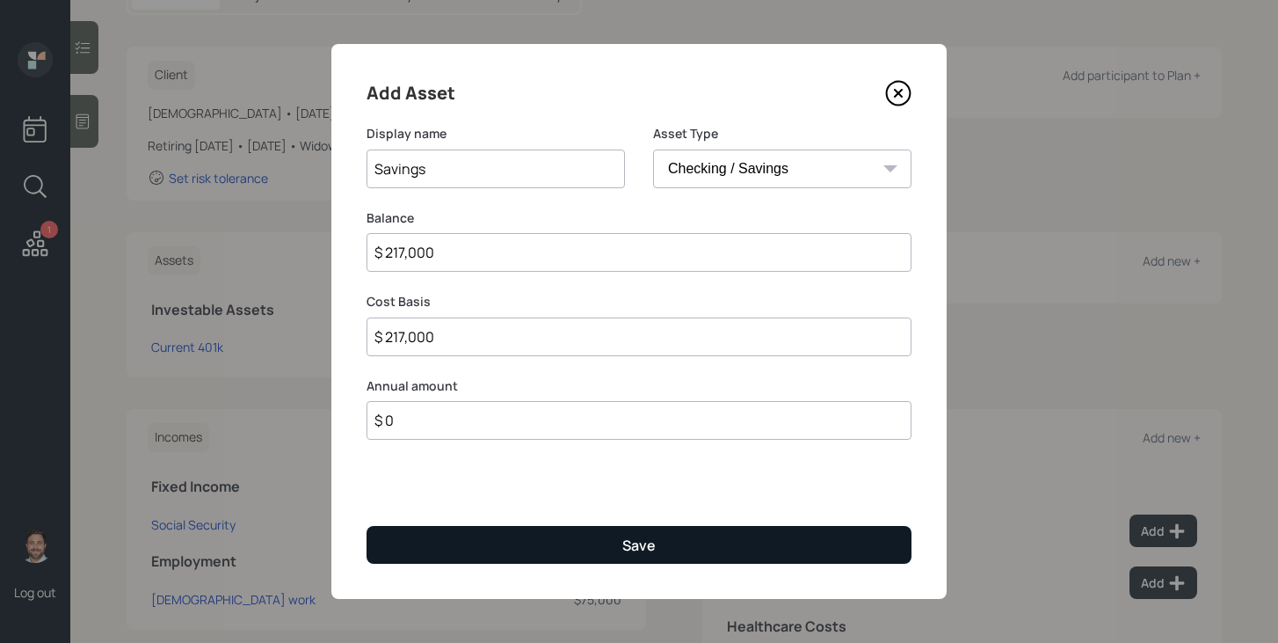
type input "$ 0"
click at [556, 557] on button "Save" at bounding box center [639, 545] width 545 height 38
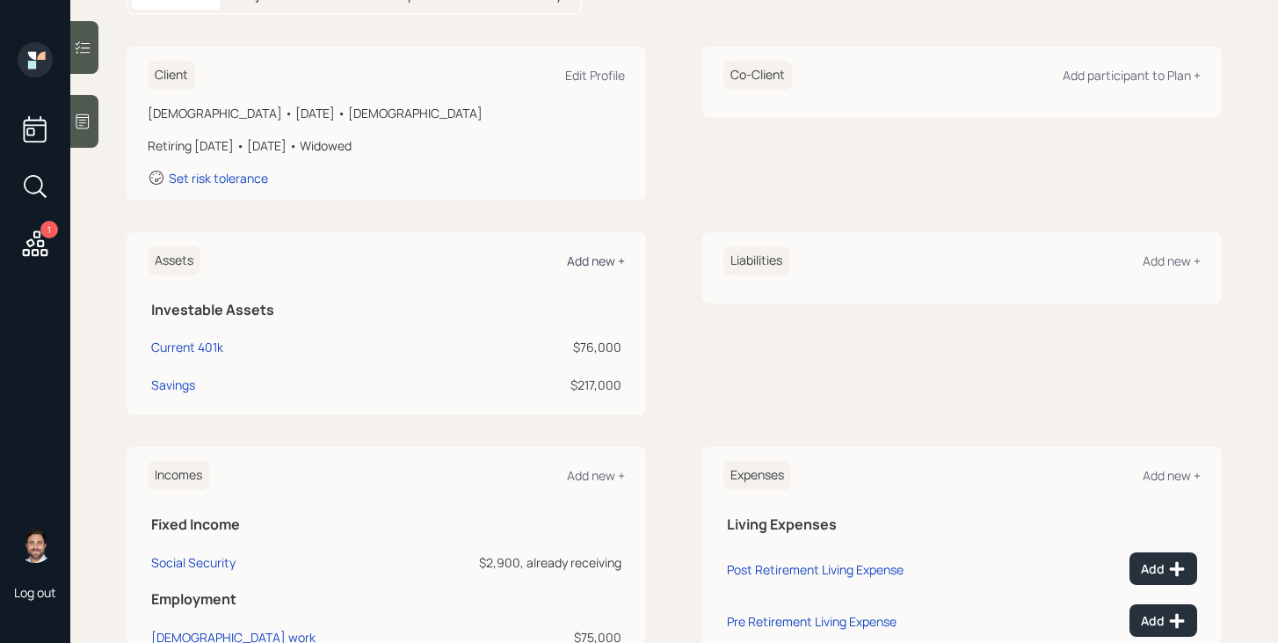
click at [607, 255] on div "Add new +" at bounding box center [596, 260] width 58 height 17
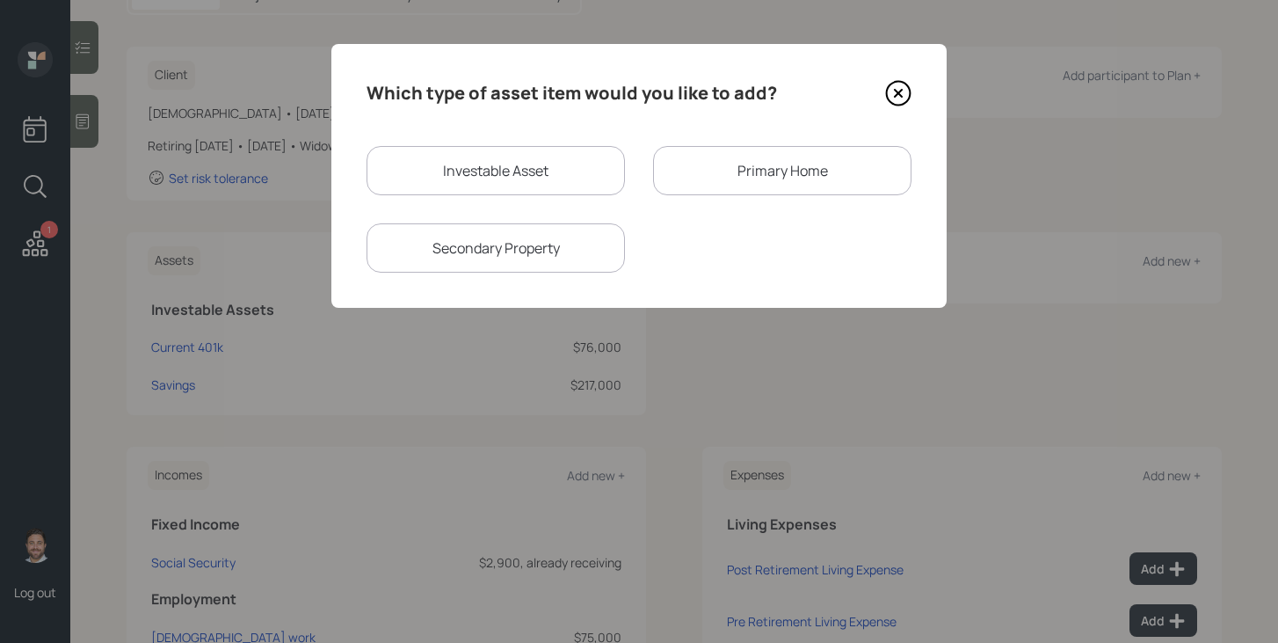
click at [512, 164] on div "Investable Asset" at bounding box center [496, 170] width 258 height 49
select select "taxable"
select select "balanced"
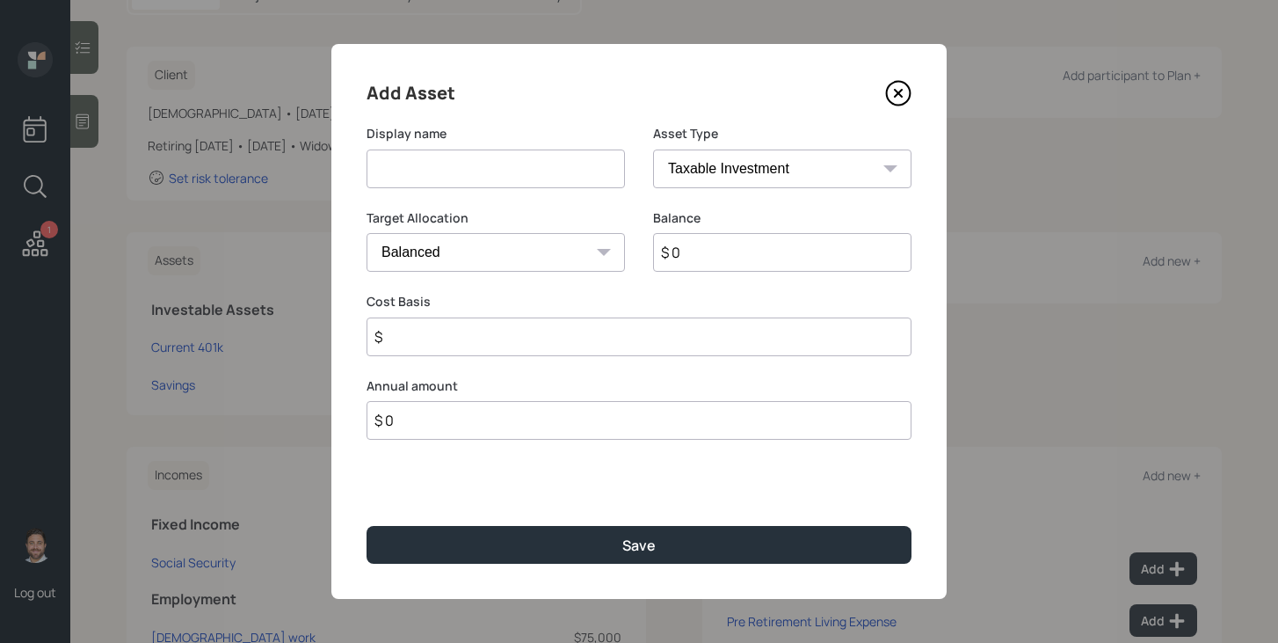
click at [512, 169] on input at bounding box center [496, 168] width 258 height 39
type input "Mutual Fund Account"
click at [706, 258] on input "$ 0" at bounding box center [782, 252] width 258 height 39
type input "$ 6,000"
click at [638, 324] on input "$" at bounding box center [639, 336] width 545 height 39
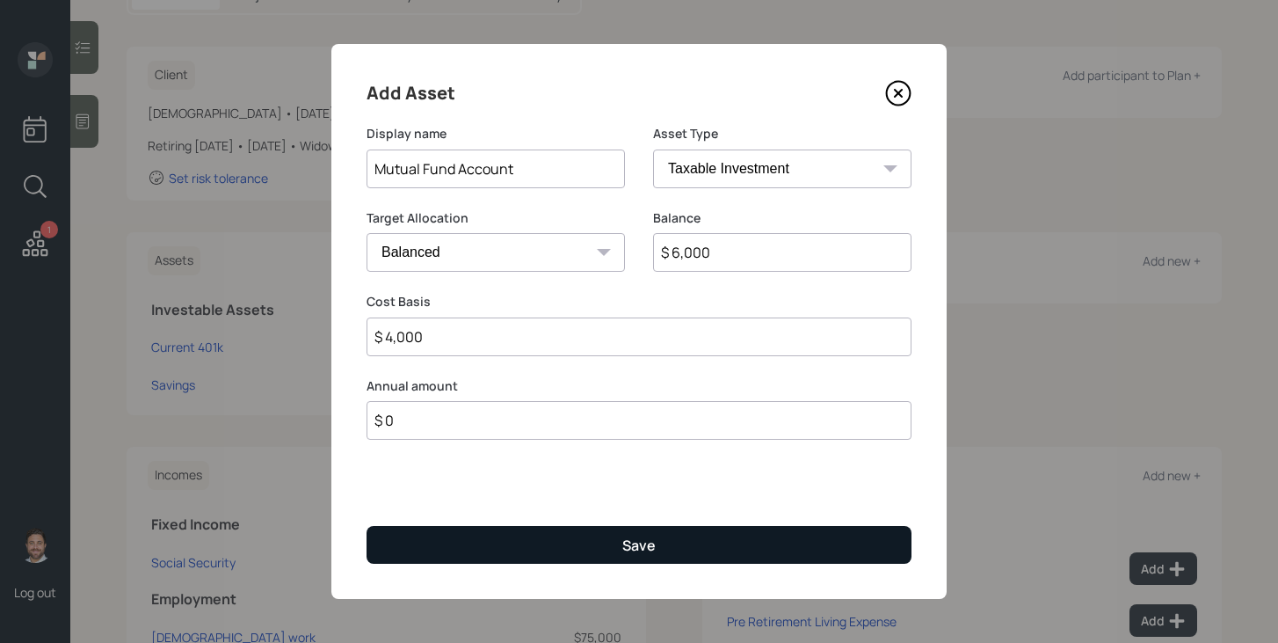
type input "$ 4,000"
click at [617, 548] on button "Save" at bounding box center [639, 545] width 545 height 38
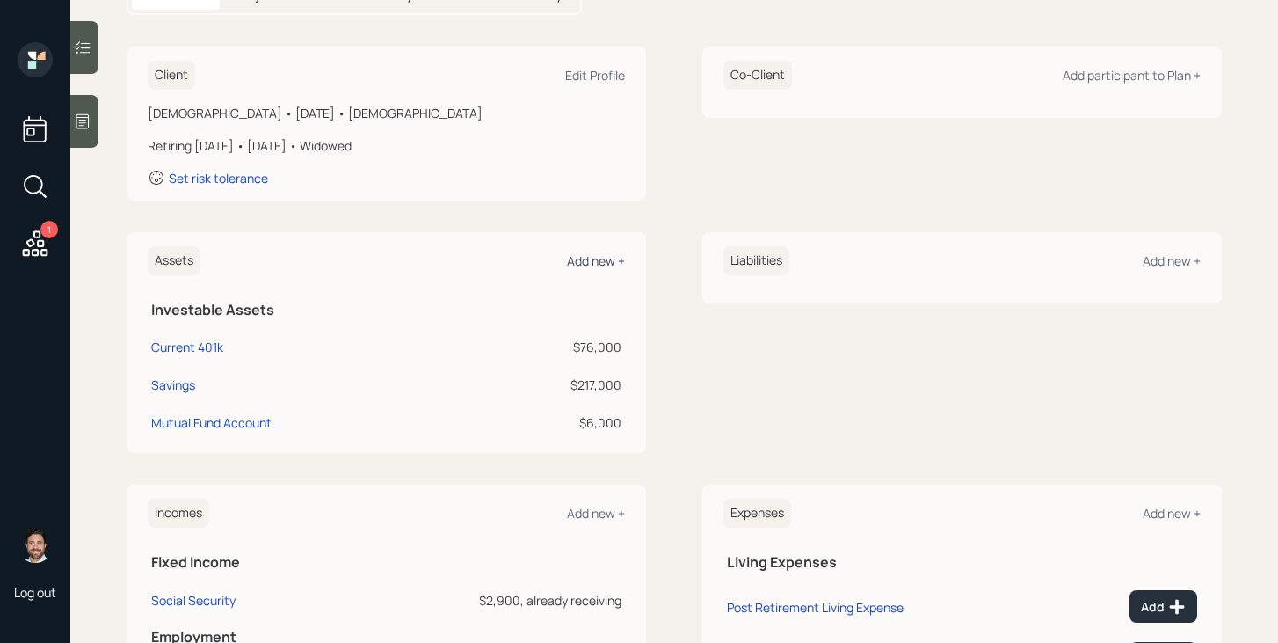
click at [593, 260] on div "Add new +" at bounding box center [596, 260] width 58 height 17
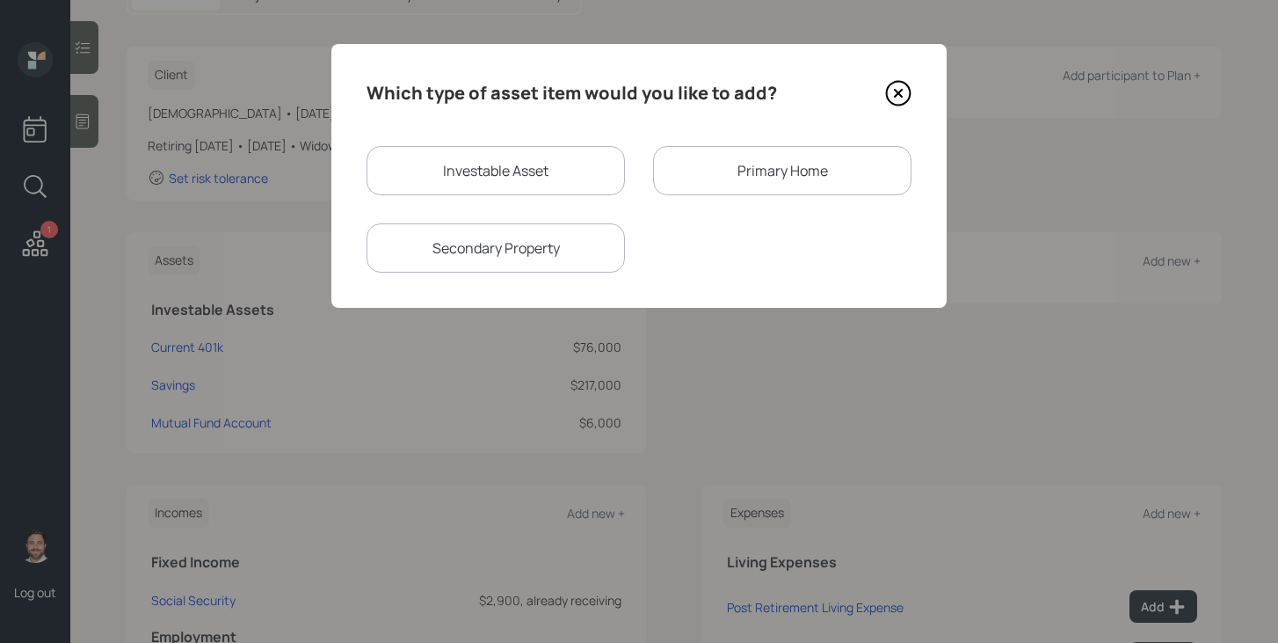
click at [458, 197] on div "Investable Asset Primary Home Secondary Property" at bounding box center [639, 209] width 545 height 127
click at [469, 175] on div "Investable Asset" at bounding box center [496, 170] width 258 height 49
select select "taxable"
select select "balanced"
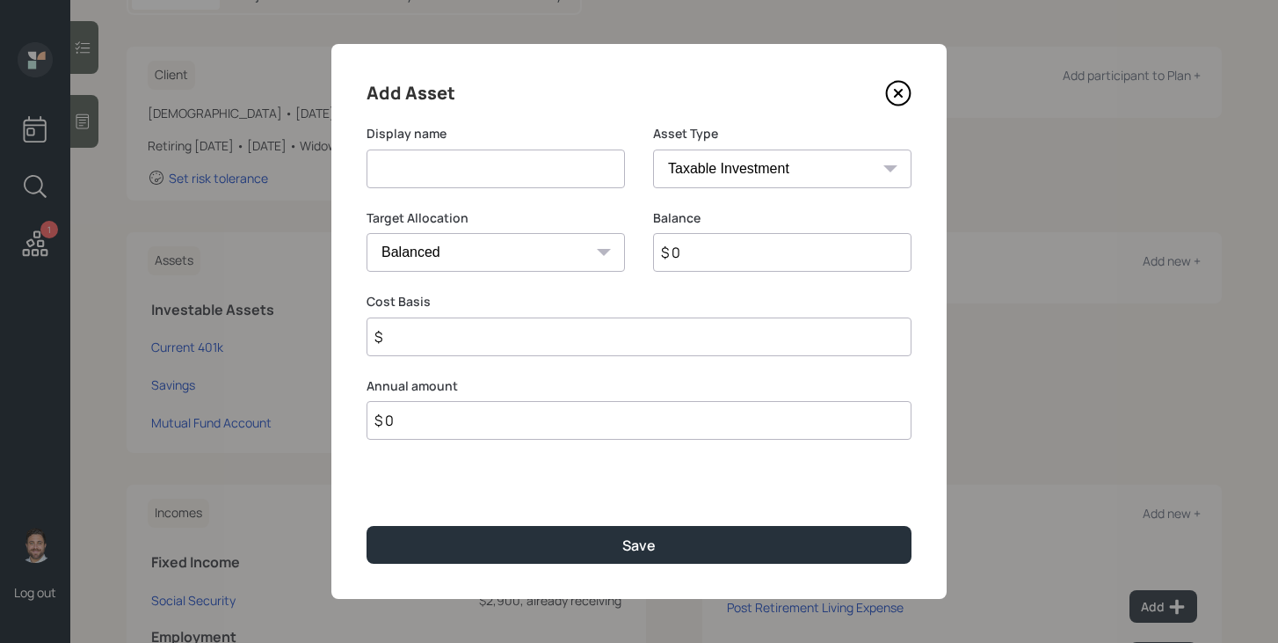
click at [471, 173] on input at bounding box center [496, 168] width 258 height 39
click at [910, 95] on icon at bounding box center [899, 94] width 24 height 24
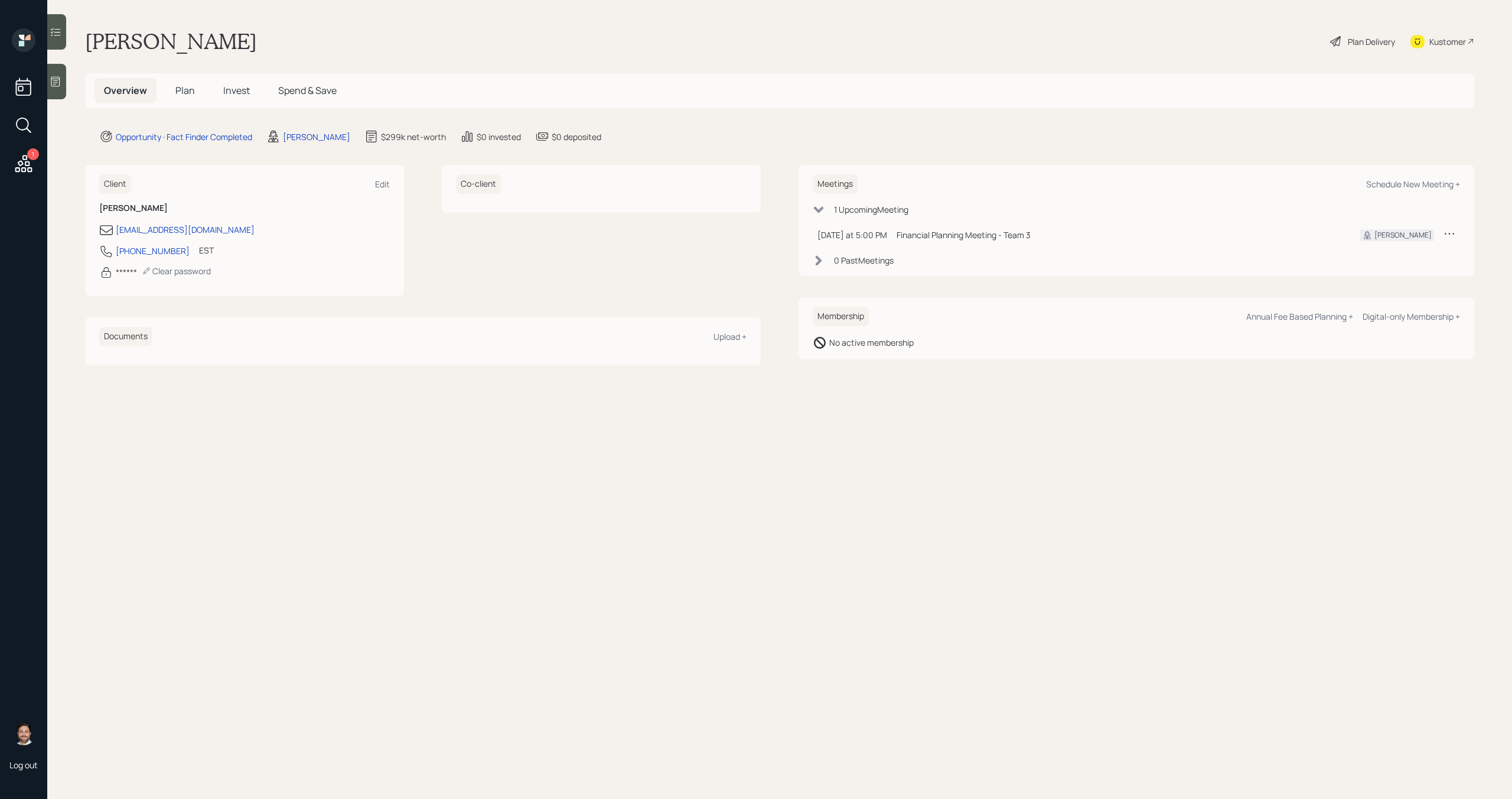
click at [181, 90] on span "Plan" at bounding box center [185, 90] width 19 height 13
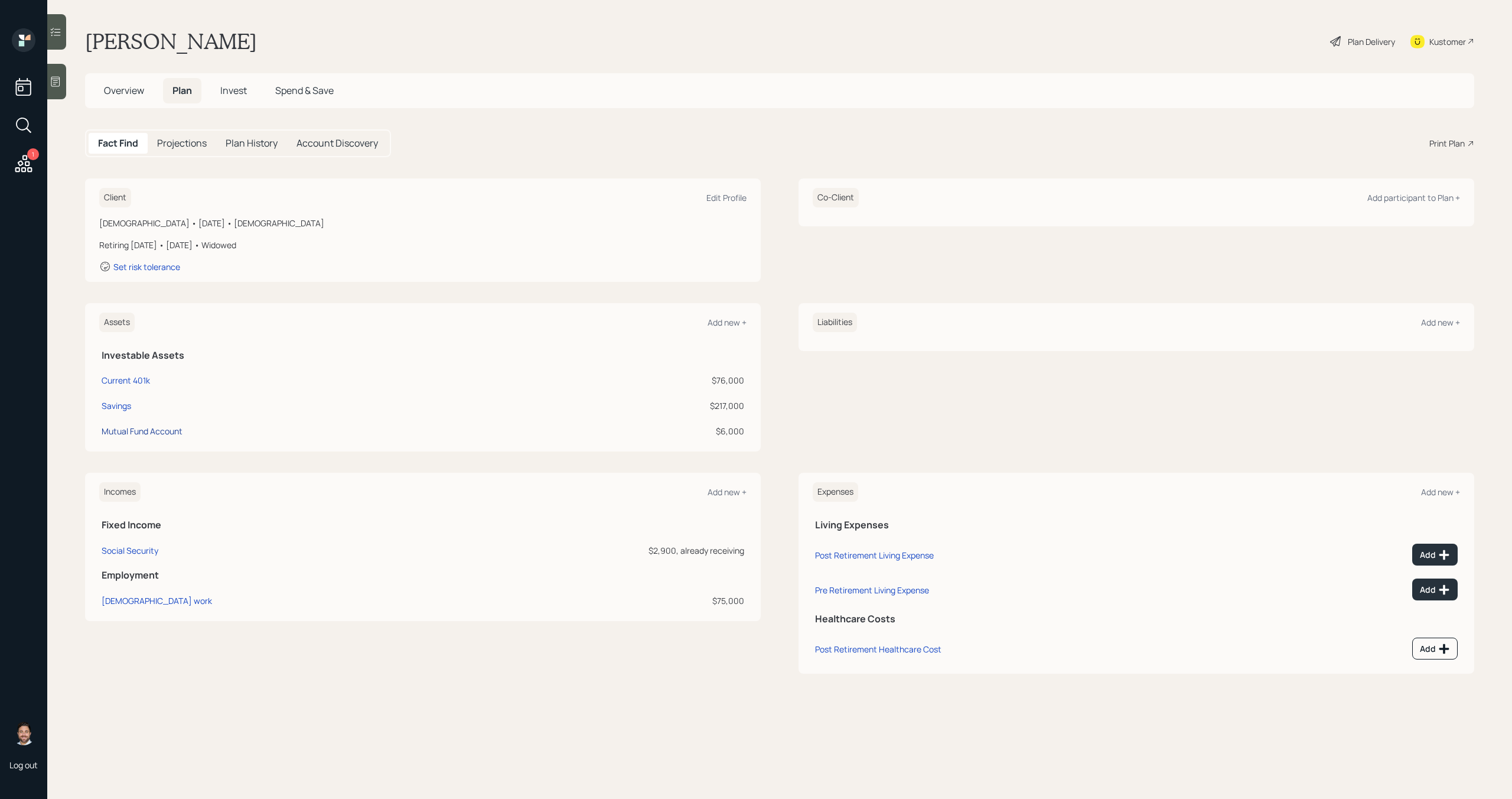
click at [137, 427] on div "Mutual Fund Account" at bounding box center [142, 431] width 81 height 12
select select "taxable"
select select "balanced"
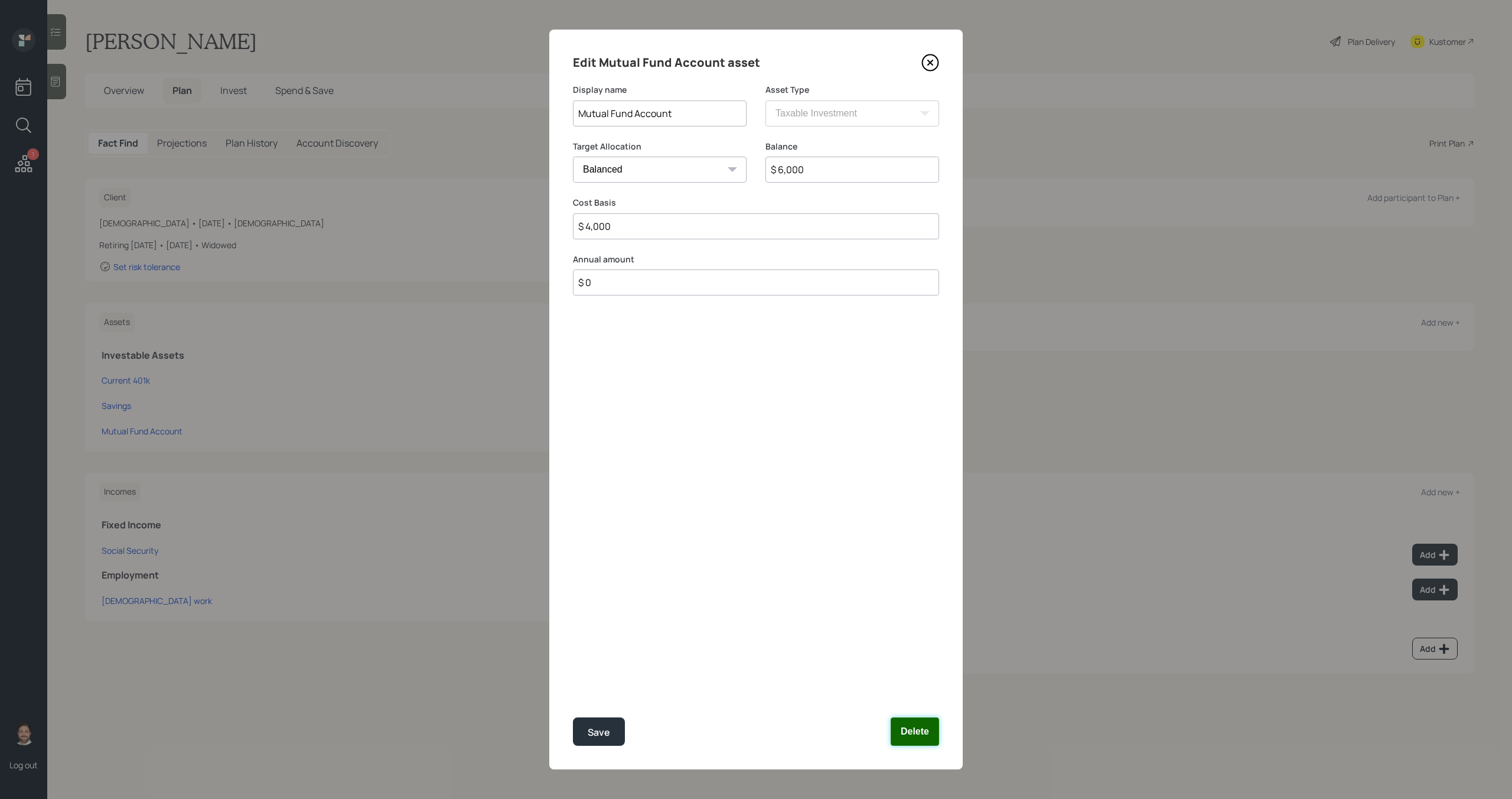
click at [919, 733] on button "Delete" at bounding box center [915, 731] width 48 height 28
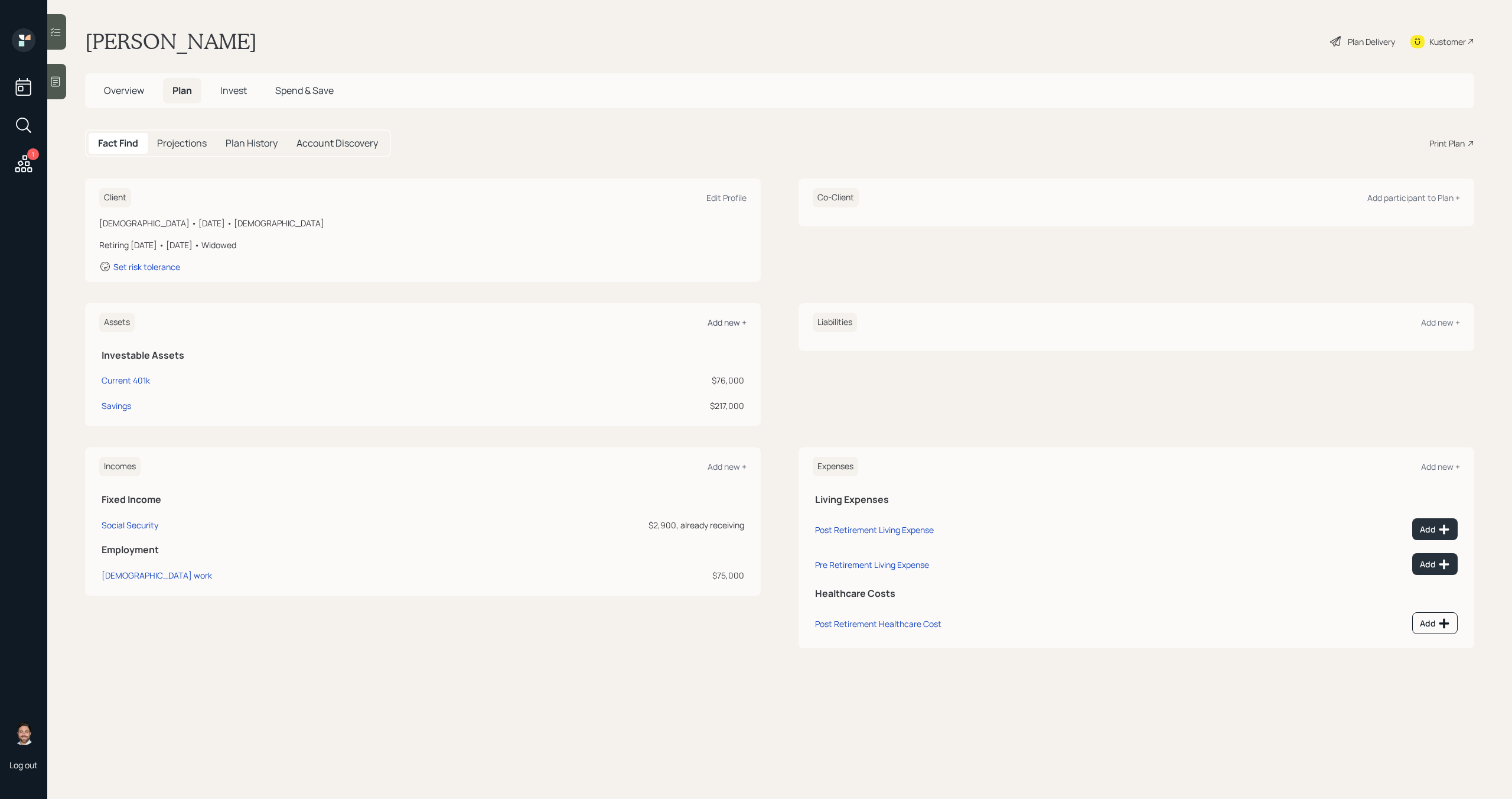
click at [711, 317] on div "Add new +" at bounding box center [727, 322] width 39 height 11
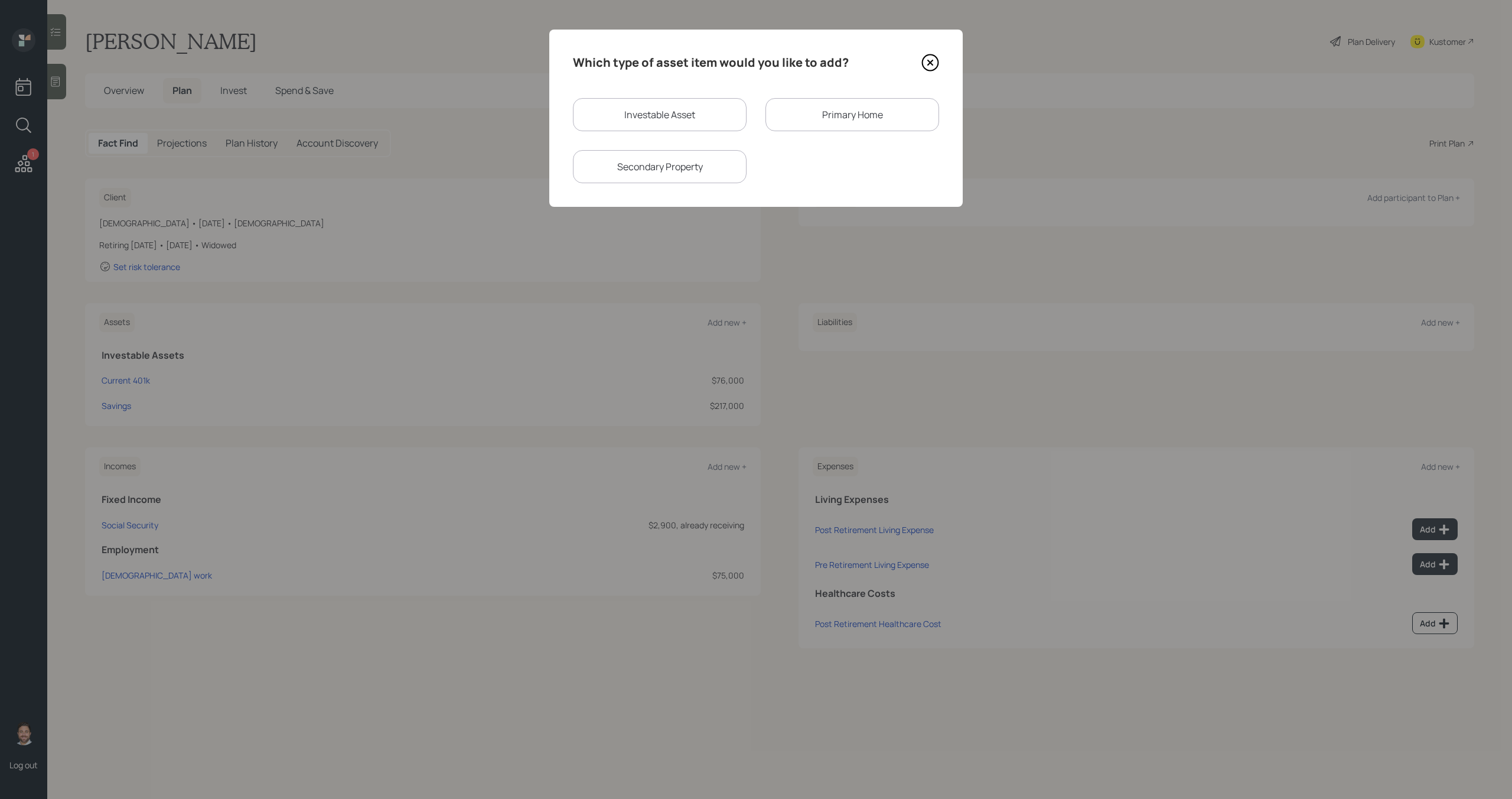
click at [686, 105] on div "Investable Asset" at bounding box center [660, 114] width 173 height 33
select select "taxable"
select select "balanced"
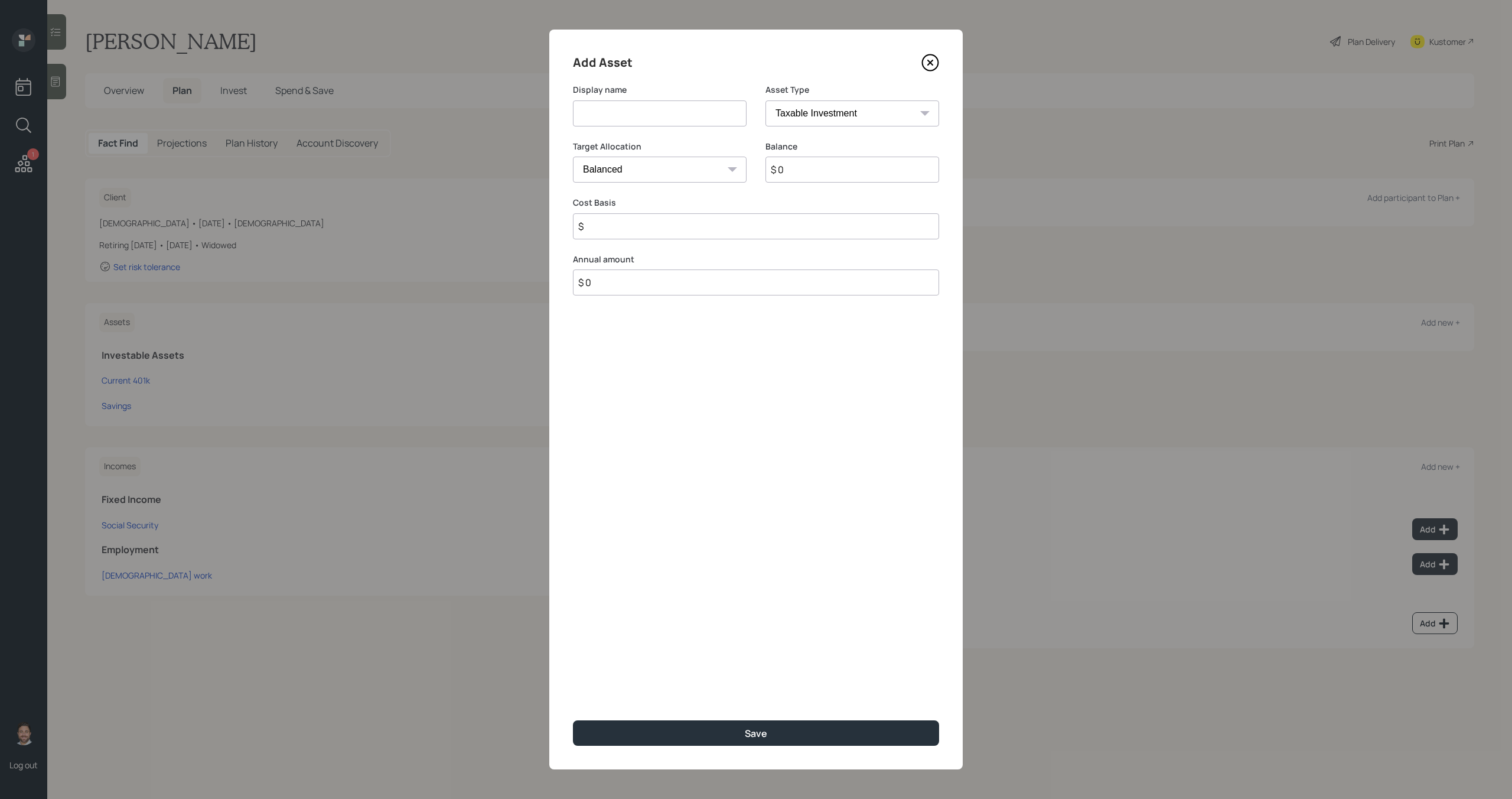
click at [678, 116] on input at bounding box center [660, 113] width 173 height 26
type input "Primerica IRA"
click at [839, 122] on select "SEP [PERSON_NAME] IRA 401(k) [PERSON_NAME] 401(k) 403(b) [PERSON_NAME] 403(b) 4…" at bounding box center [852, 113] width 173 height 26
select select "ira"
click at [765, 100] on select "SEP [PERSON_NAME] IRA 401(k) [PERSON_NAME] 401(k) 403(b) [PERSON_NAME] 403(b) 4…" at bounding box center [852, 113] width 173 height 26
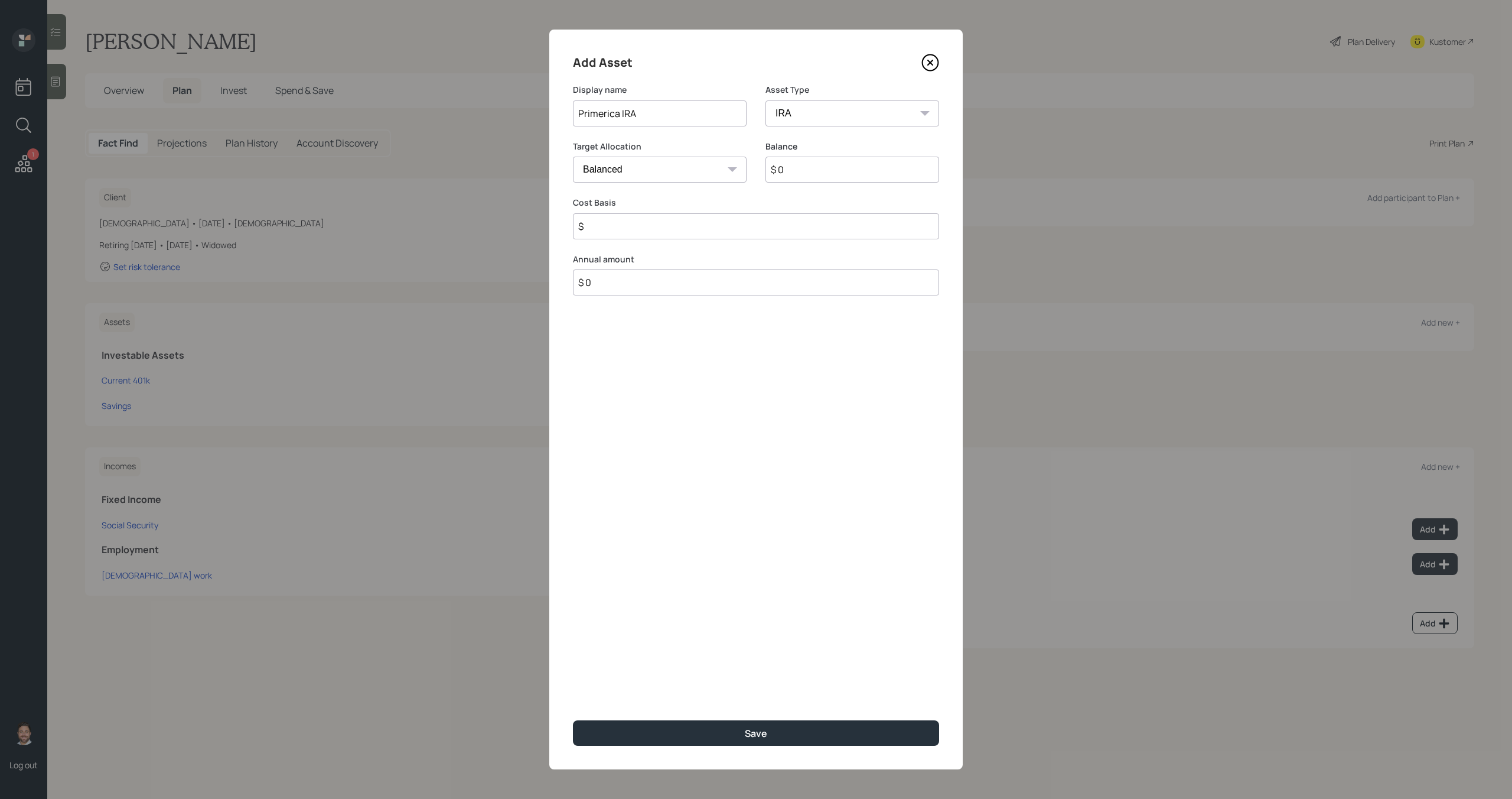
type input "$"
click at [809, 167] on input "$ 0" at bounding box center [852, 169] width 173 height 26
type input "$ 6,902"
click at [729, 232] on input "$" at bounding box center [756, 226] width 366 height 26
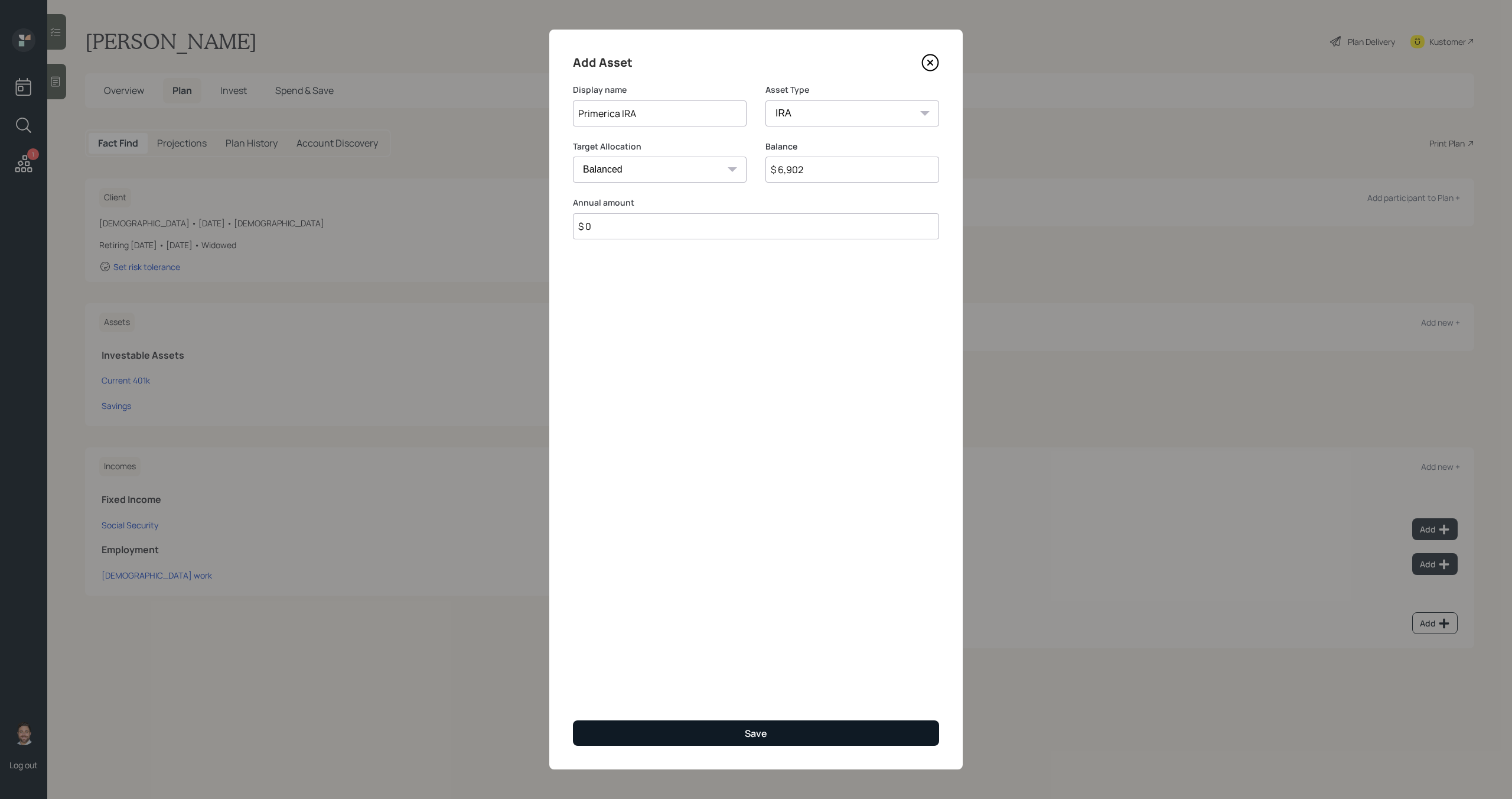
type input "$ 0"
click at [760, 732] on div "Save" at bounding box center [756, 732] width 22 height 13
